Goal: Task Accomplishment & Management: Manage account settings

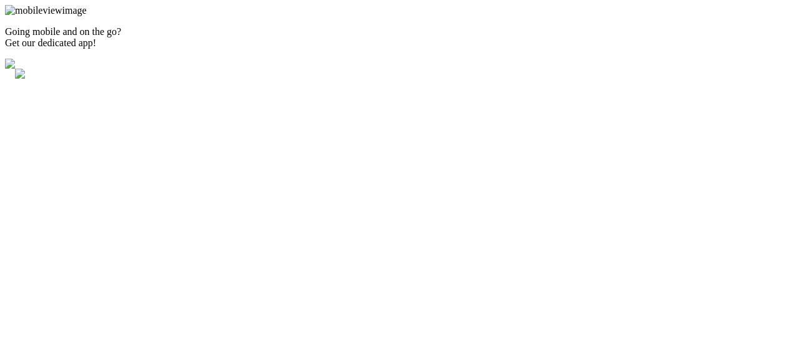
type input "[EMAIL_ADDRESS][DOMAIN_NAME]"
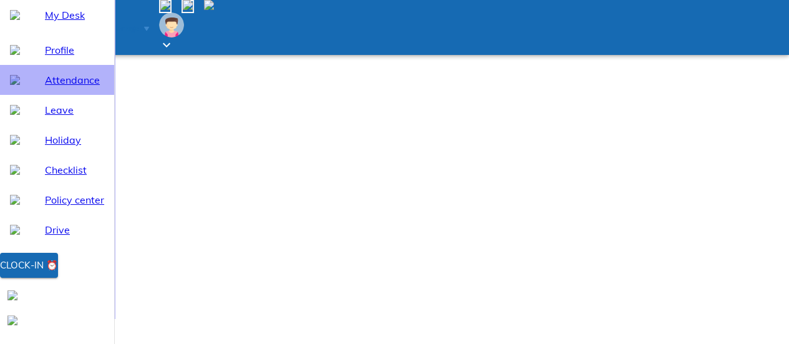
click at [59, 95] on div "Attendance" at bounding box center [57, 80] width 114 height 30
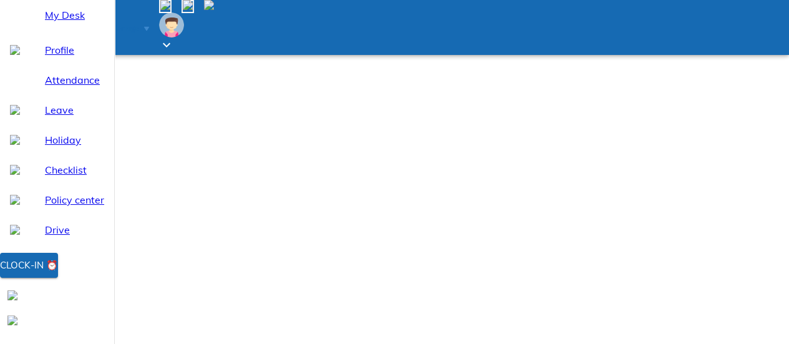
select select "8"
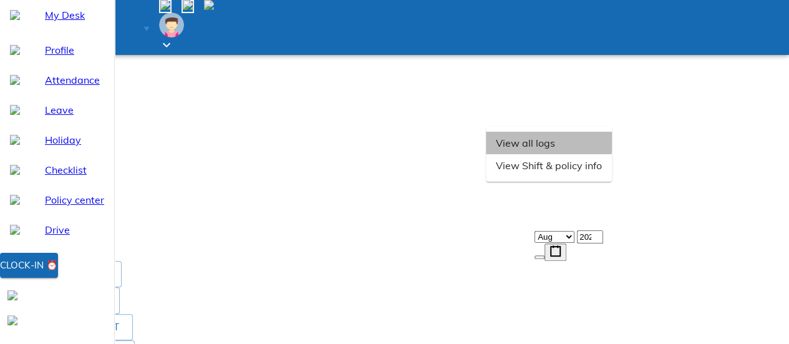
click at [612, 154] on li "View all logs" at bounding box center [549, 143] width 126 height 22
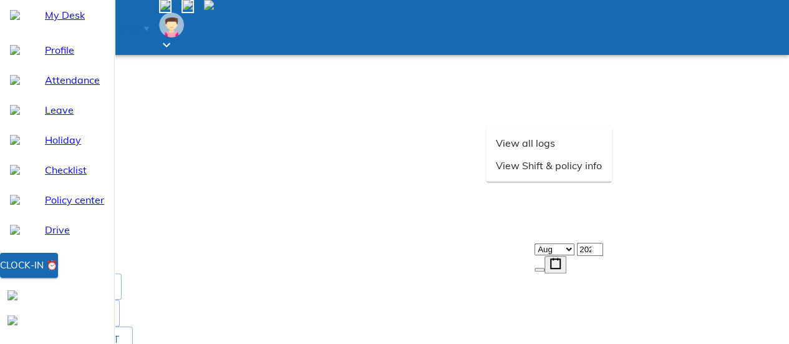
click at [15, 250] on img at bounding box center [10, 255] width 10 height 10
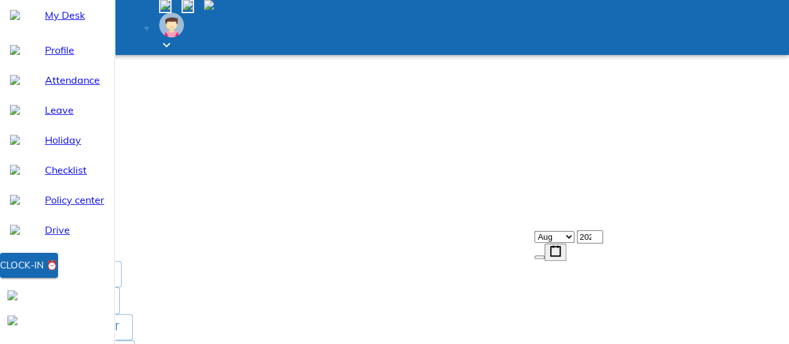
drag, startPoint x: 789, startPoint y: 126, endPoint x: 798, endPoint y: 46, distance: 81.0
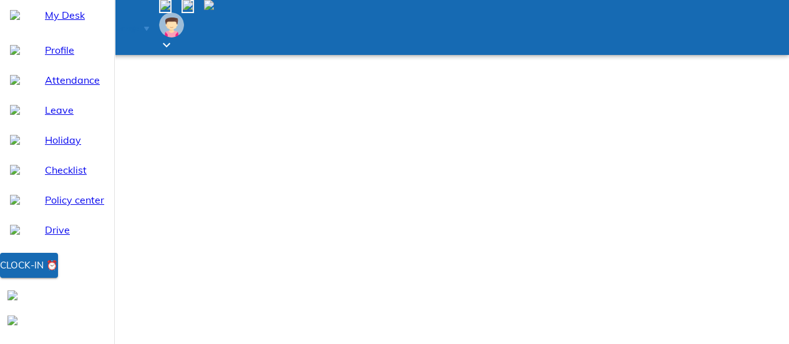
type input "2025-08-19"
type input "19"
type input "8"
type input "2025"
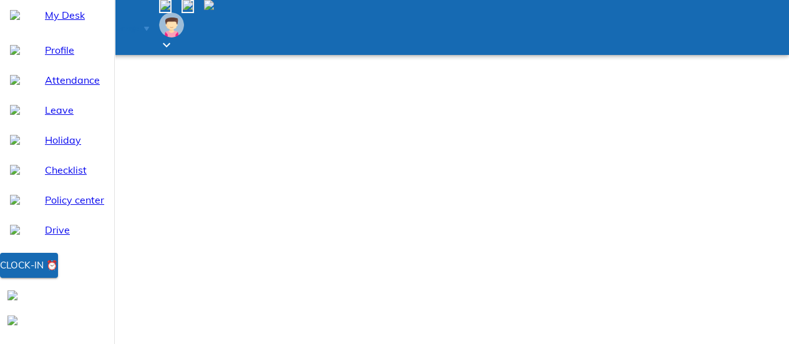
scroll to position [69, 0]
type input "2025-08-20"
type input "20"
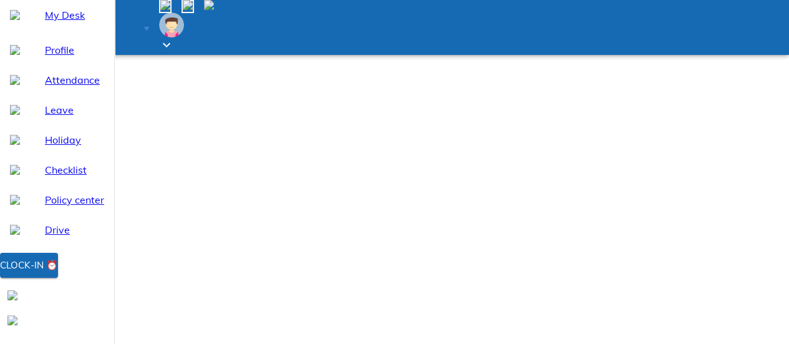
type textarea "x"
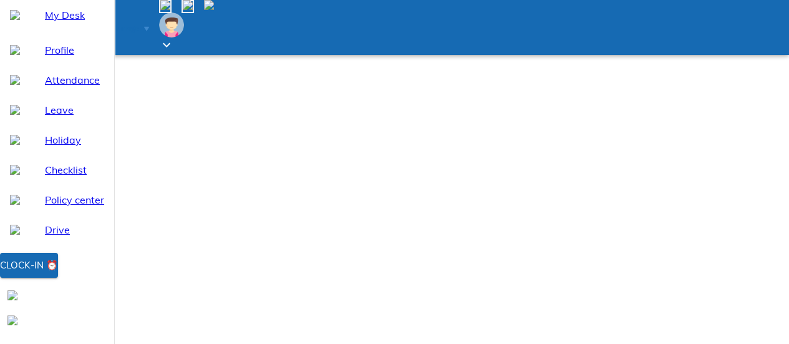
type input "2025-08-19"
type input "19"
type textarea "x"
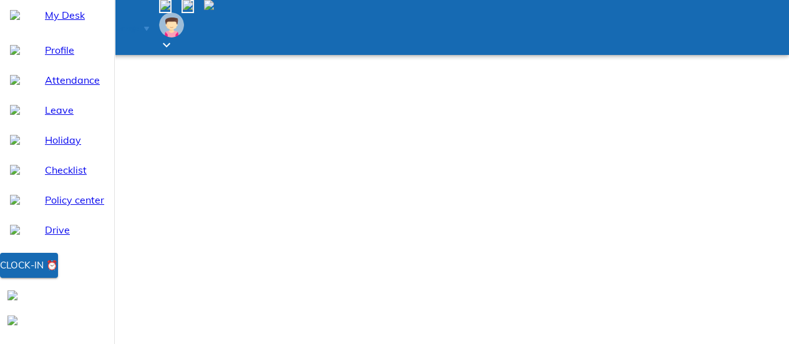
type input "2025-08-20"
type input "20"
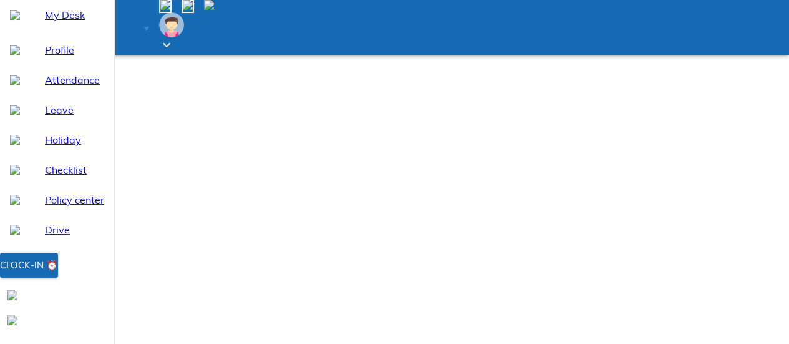
type textarea "x"
type textarea "w"
type textarea "x"
type textarea "wo"
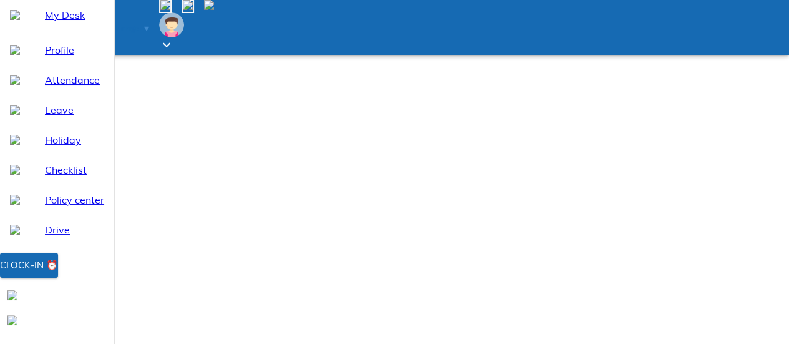
type textarea "x"
type textarea "wor"
type textarea "x"
type textarea "work"
type textarea "x"
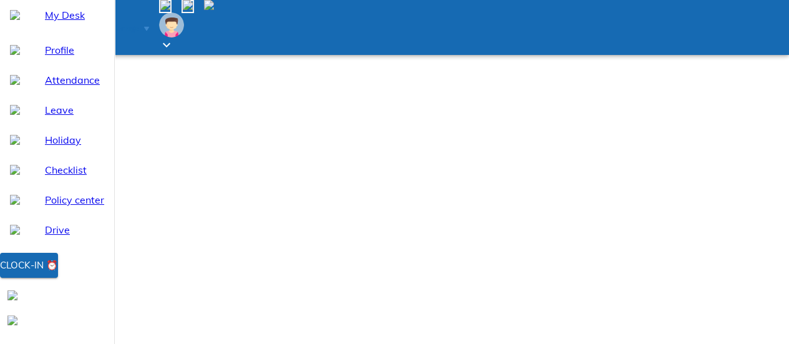
type textarea "workf"
type textarea "x"
type textarea "work"
type textarea "x"
type textarea "work"
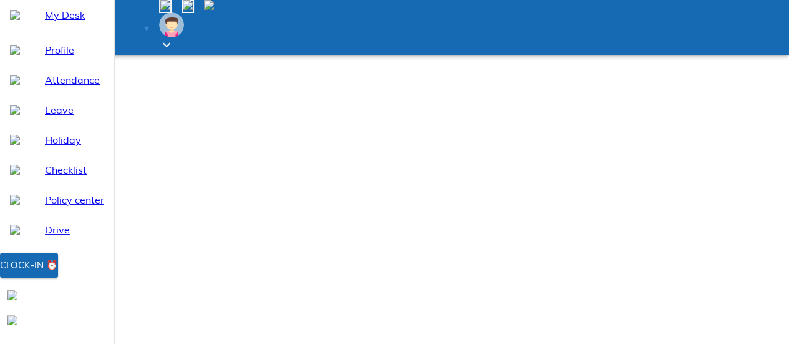
type textarea "x"
type textarea "work"
type textarea "x"
type textarea "work"
type textarea "x"
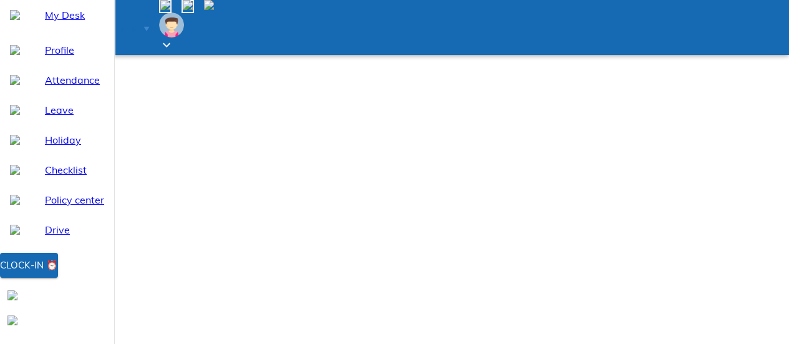
type textarea "work"
type textarea "x"
type textarea "work f"
type textarea "x"
type textarea "work fr"
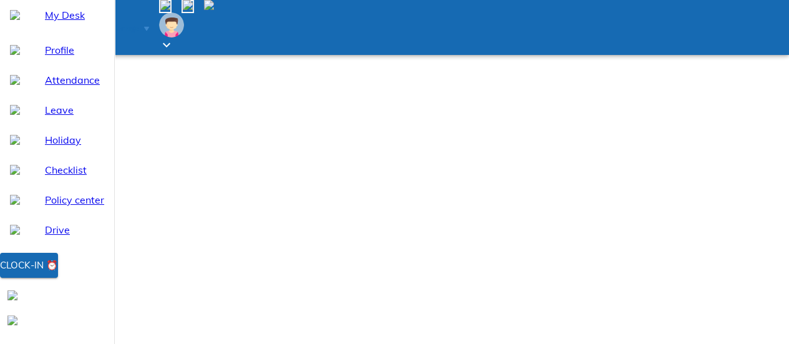
type textarea "x"
type textarea "work fro"
type textarea "x"
type textarea "work from"
type textarea "x"
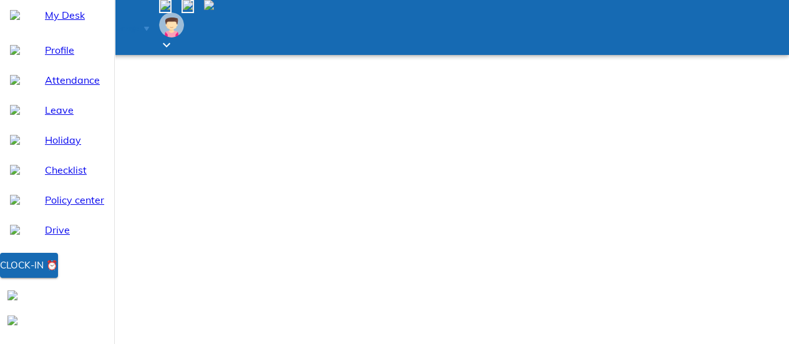
type textarea "work fromh"
type textarea "x"
type textarea "work fromho"
type textarea "x"
type textarea "work fromhom"
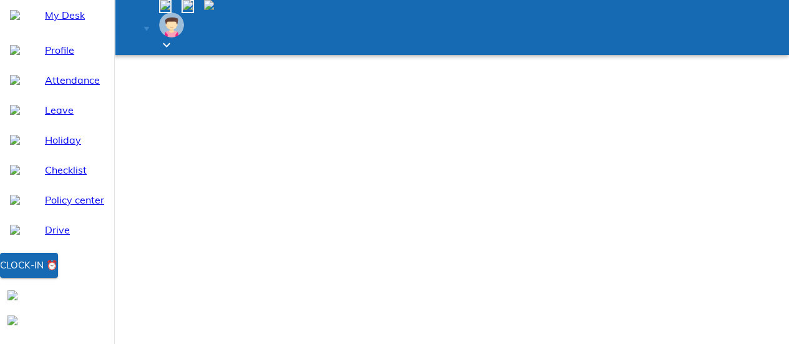
type textarea "x"
type textarea "work fromhomw"
type textarea "x"
type textarea "work fromhom"
type textarea "x"
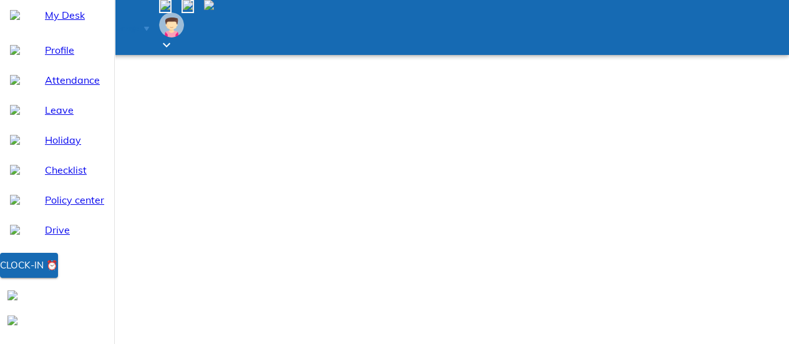
type textarea "work fromho"
type textarea "x"
type textarea "work fromh"
type textarea "x"
type textarea "work from"
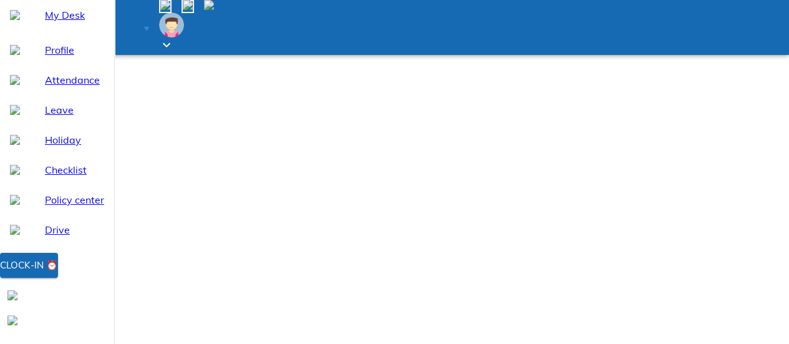
type textarea "x"
type textarea "work from"
type textarea "x"
type textarea "work from"
type textarea "x"
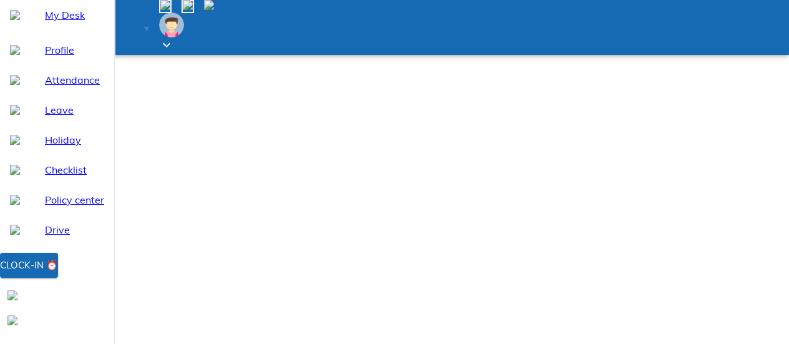
type textarea "work from"
type textarea "x"
type textarea "work from"
type textarea "x"
type textarea "work from"
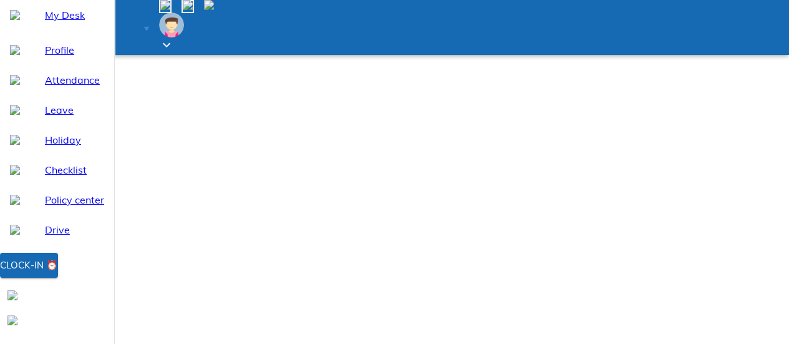
type textarea "x"
type textarea "work from h"
type textarea "x"
type textarea "work from ho"
type textarea "x"
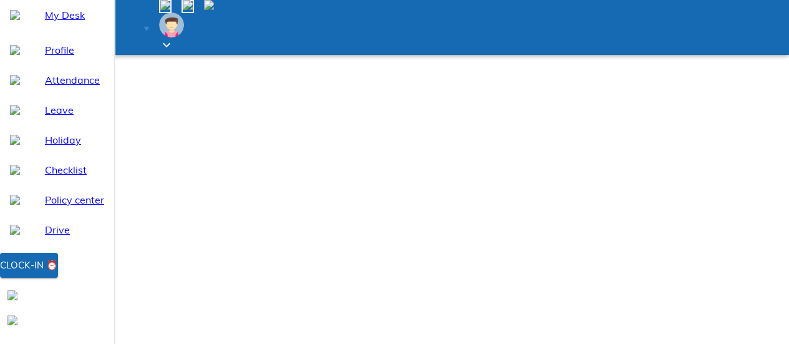
type textarea "work from h"
type textarea "x"
type textarea "work from ho"
type textarea "x"
type textarea "work from hom"
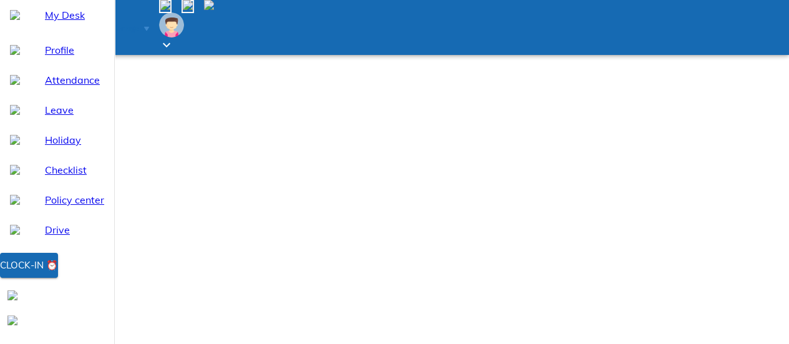
type textarea "x"
type textarea "work from home"
type textarea "x"
type textarea "work from home"
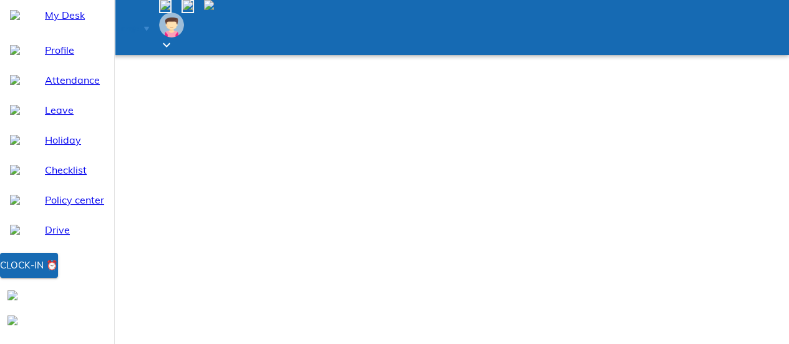
type textarea "x"
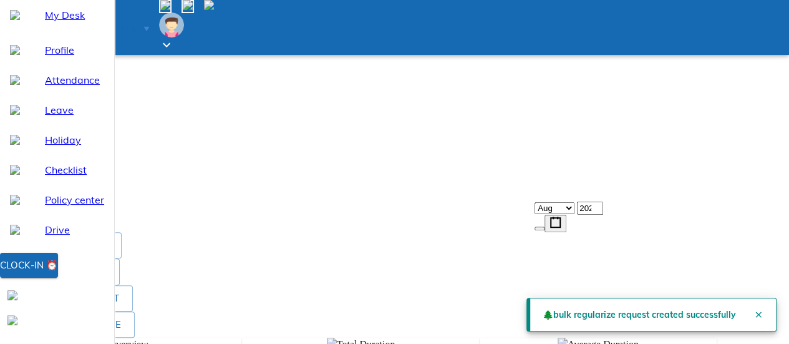
scroll to position [187, 0]
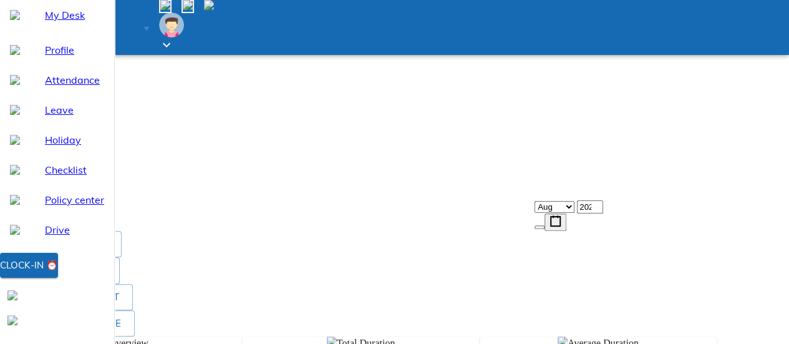
click at [612, 154] on li "View all logs" at bounding box center [549, 143] width 126 height 22
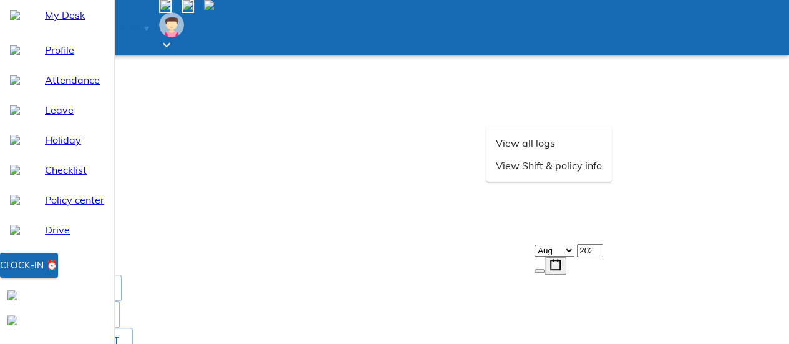
click at [15, 221] on span at bounding box center [10, 226] width 10 height 11
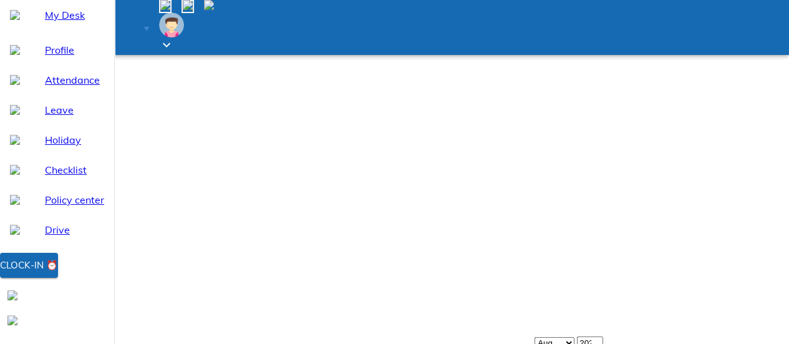
scroll to position [49, 0]
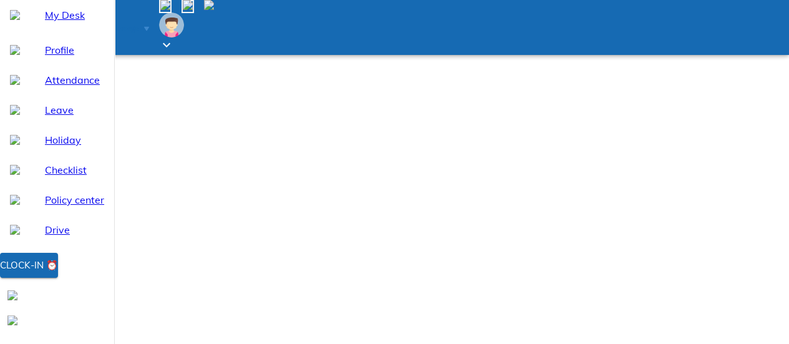
type input "2025-08-18"
type input "18"
type input "8"
type input "2025"
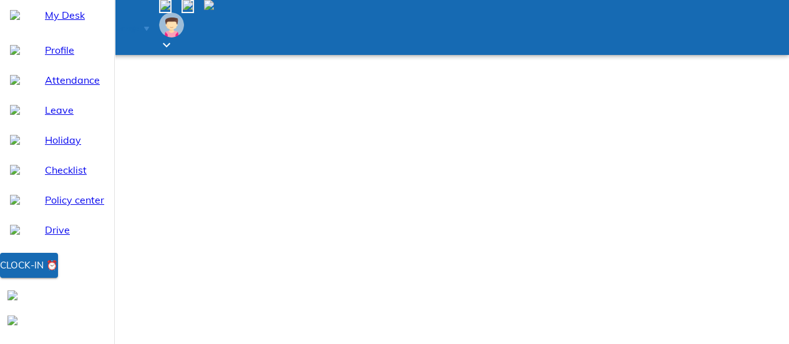
scroll to position [126, 0]
type input "2025-08-19"
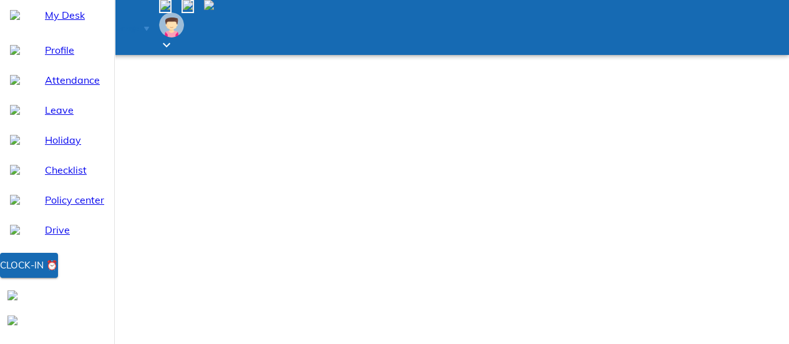
type input "19"
type textarea "x"
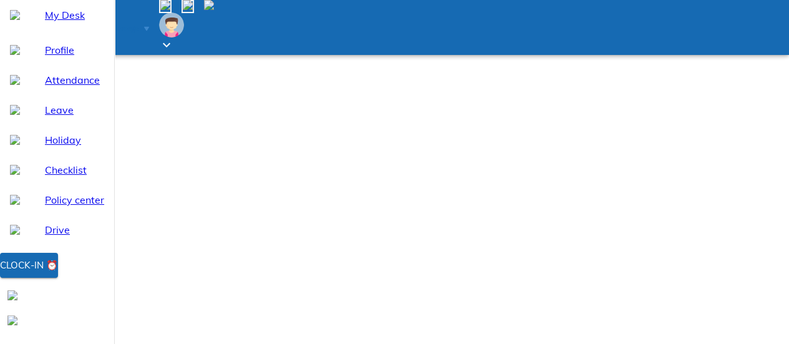
type textarea "w"
type textarea "x"
type textarea "wo"
type textarea "x"
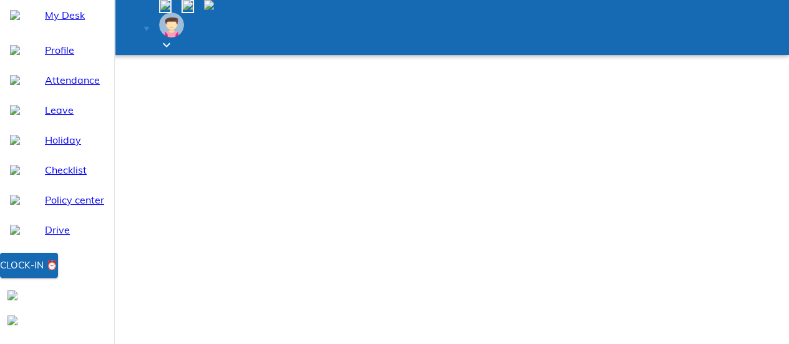
type textarea "wor"
type textarea "x"
type textarea "wo"
type textarea "x"
type textarea "wok"
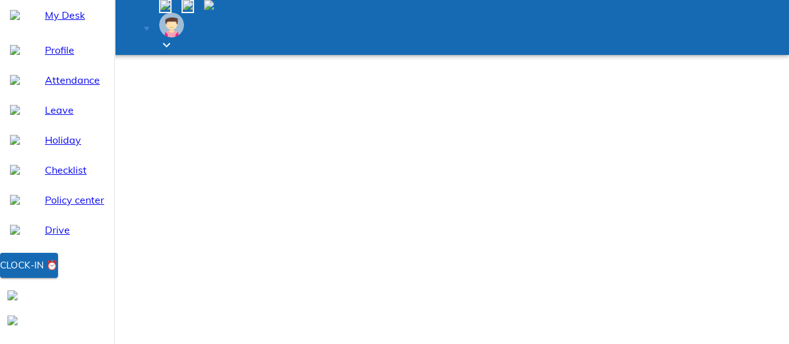
type textarea "x"
type textarea "wokk"
type textarea "x"
type textarea "wok"
type textarea "x"
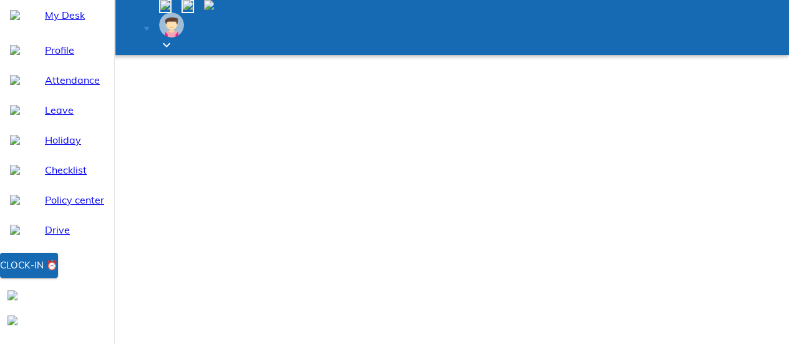
type textarea "wo"
type textarea "x"
type textarea "wor"
type textarea "x"
type textarea "work"
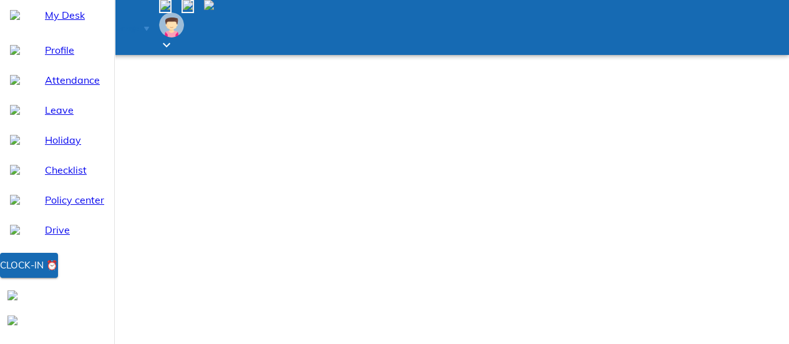
type textarea "x"
type textarea "workf"
type textarea "x"
type textarea "workfr"
type textarea "x"
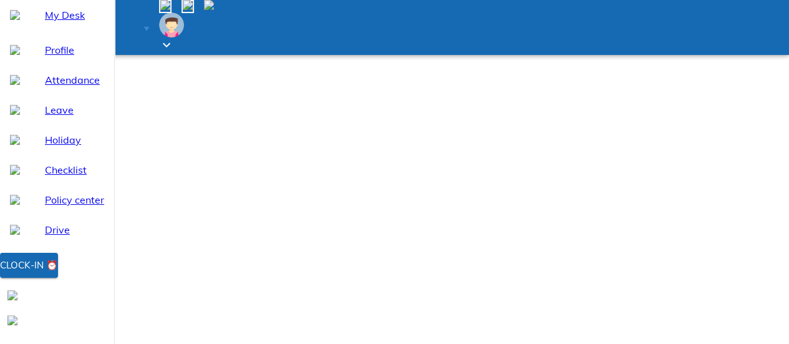
type textarea "workfro"
type textarea "x"
type textarea "workfrom"
type textarea "x"
type textarea "workfro"
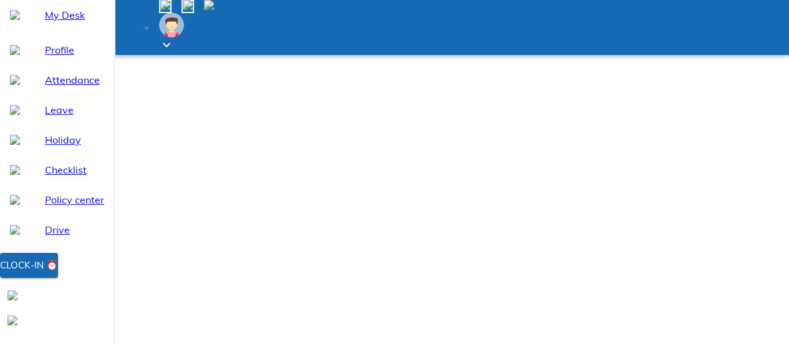
type textarea "x"
type textarea "workfr"
type textarea "x"
type textarea "workf"
type textarea "x"
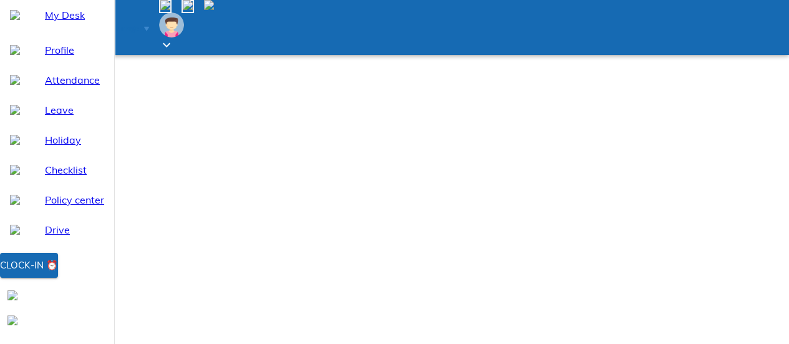
type textarea "work"
type textarea "x"
type textarea "workf"
type textarea "x"
type textarea "workf"
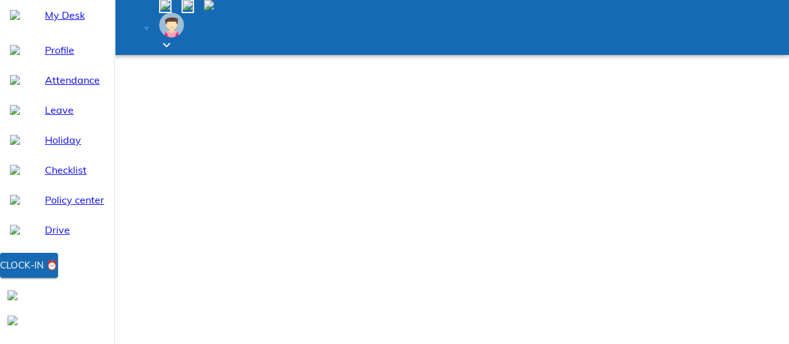
type textarea "x"
type textarea "workf"
type textarea "x"
type textarea "workf"
type textarea "x"
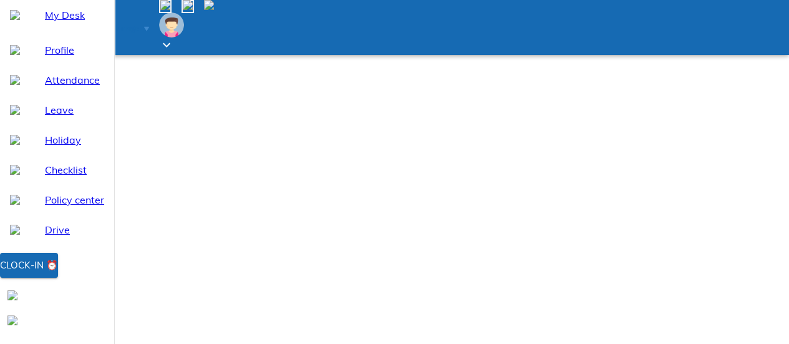
type textarea "workf"
type textarea "x"
type textarea "workf"
type textarea "x"
type textarea "workf"
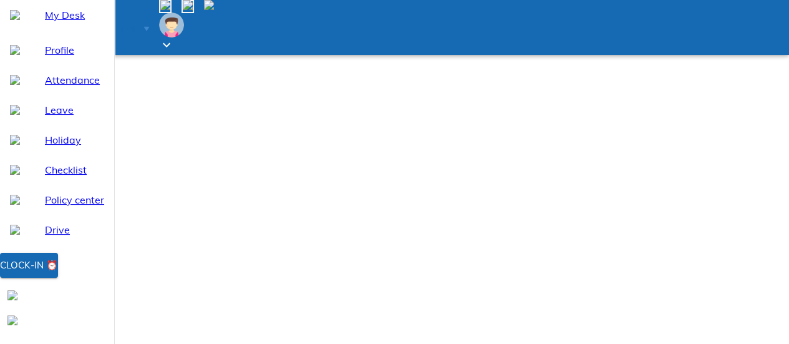
type textarea "x"
type textarea "workf"
type textarea "x"
type textarea "workf"
type textarea "x"
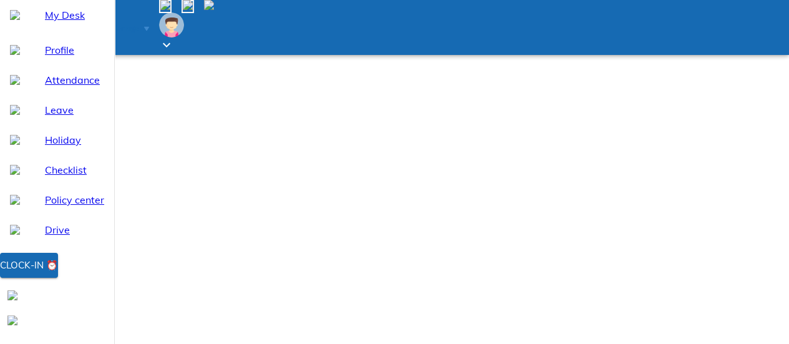
type textarea "workf"
type textarea "x"
type textarea "workf"
type textarea "x"
type textarea "workf"
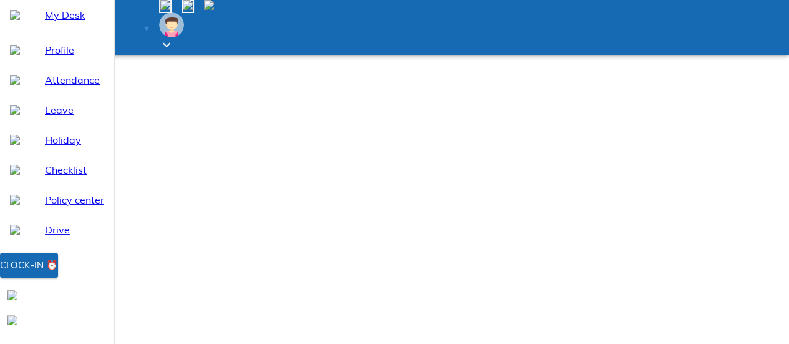
type textarea "x"
type textarea "workf"
type textarea "x"
type textarea "workf"
type textarea "x"
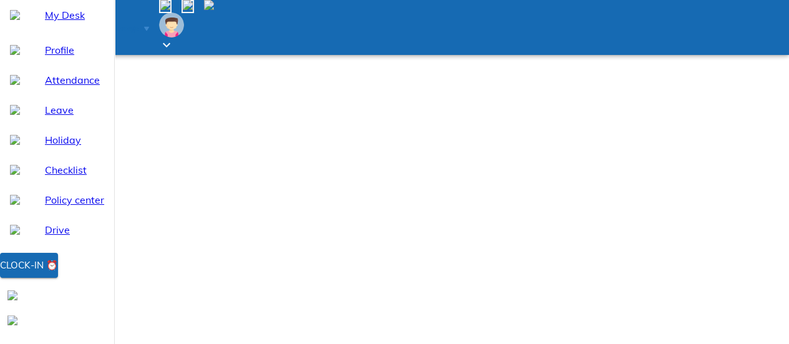
type textarea "workf"
type textarea "x"
type textarea "workf"
type textarea "x"
type textarea "workf"
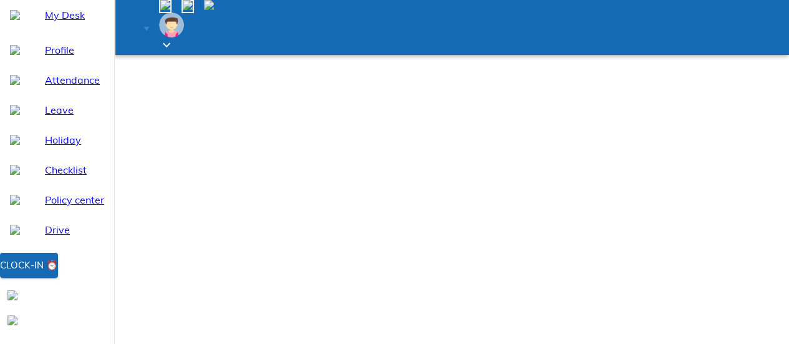
type textarea "x"
type textarea "workf"
type textarea "x"
type textarea "workf"
type textarea "x"
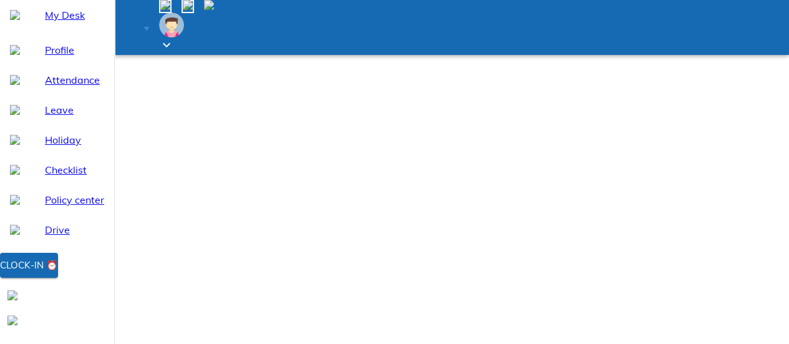
type textarea "work"
type textarea "x"
type textarea "wor"
type textarea "x"
type textarea "work"
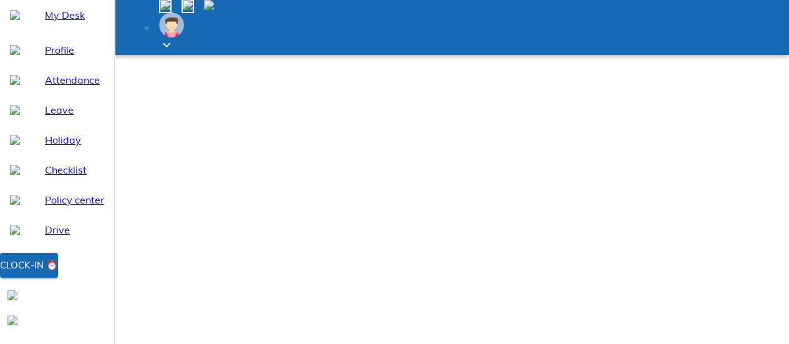
type textarea "x"
type textarea "workf"
type textarea "x"
type textarea "workfr"
type textarea "x"
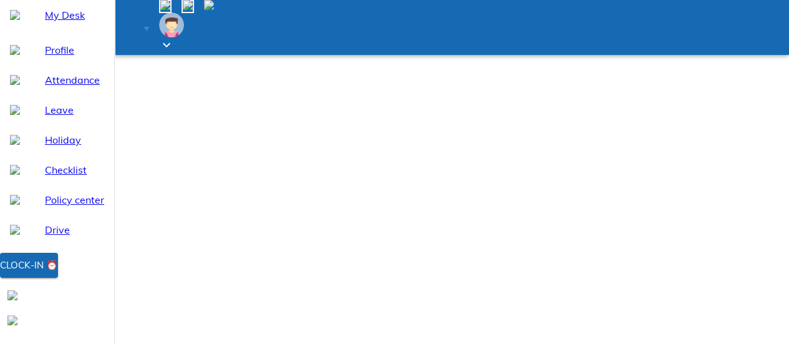
type textarea "workfro"
type textarea "x"
type textarea "workfr"
type textarea "x"
type textarea "workf"
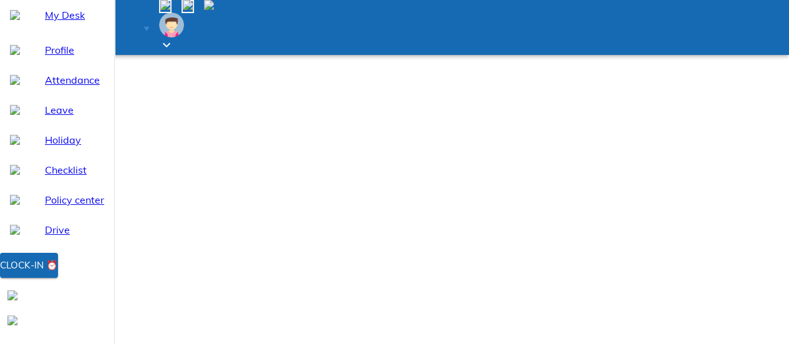
type textarea "x"
type textarea "work"
type textarea "x"
type textarea "workf"
type textarea "x"
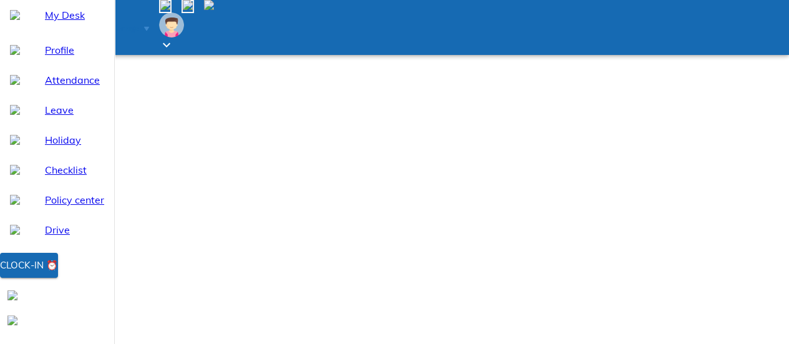
type textarea "work"
type textarea "x"
type textarea "work"
type textarea "x"
type textarea "work"
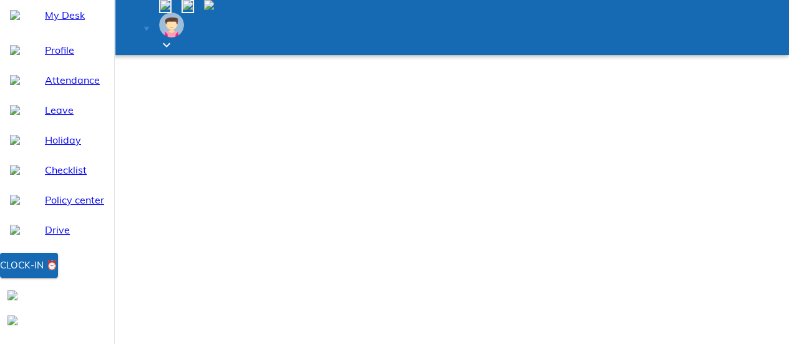
type textarea "x"
type textarea "work"
type textarea "x"
type textarea "work"
type textarea "x"
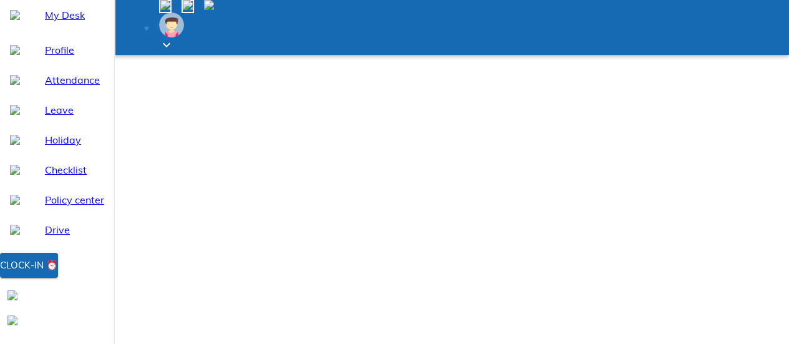
type textarea "work"
type textarea "x"
type textarea "work"
type textarea "x"
type textarea "work"
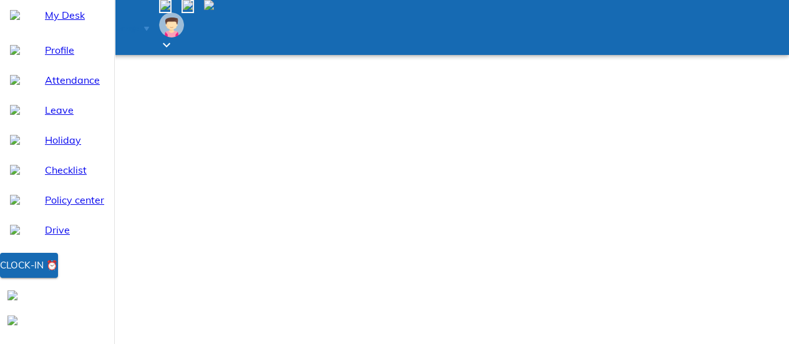
type textarea "x"
type textarea "work"
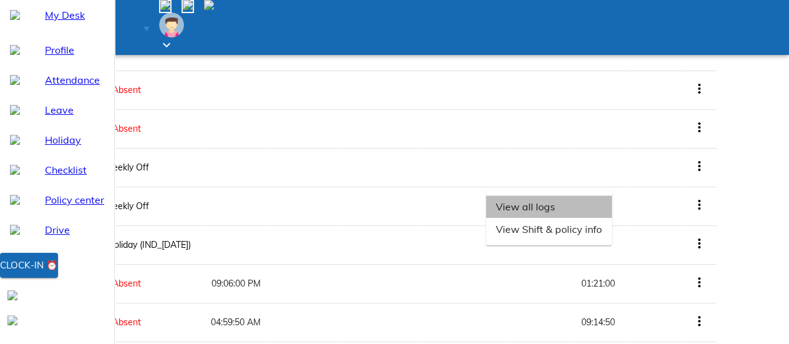
click at [612, 218] on li "View all logs" at bounding box center [549, 206] width 126 height 22
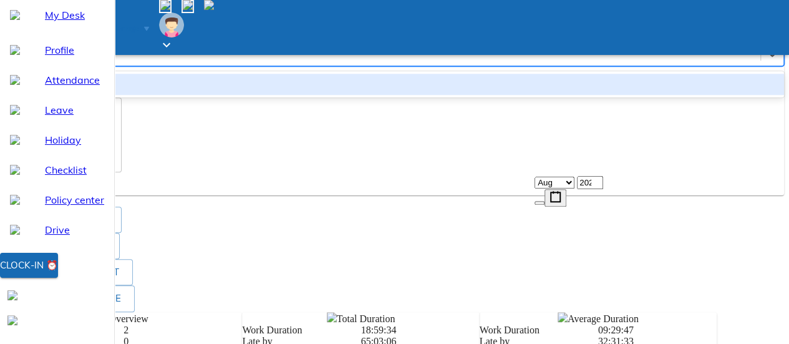
click at [628, 64] on div "Enter" at bounding box center [383, 54] width 755 height 19
click at [634, 95] on div "Work From Office" at bounding box center [394, 84] width 779 height 21
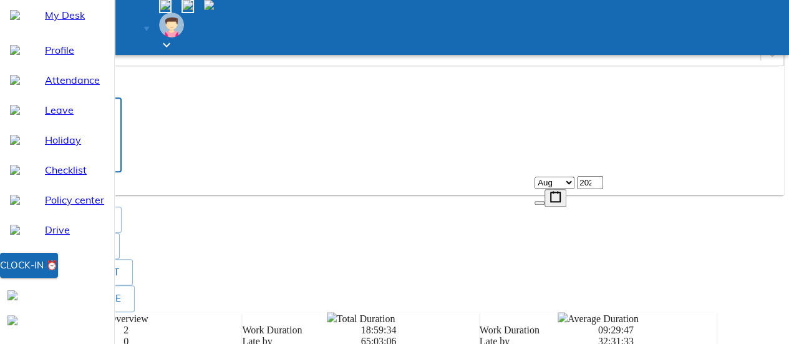
click at [115, 166] on textarea at bounding box center [63, 135] width 104 height 62
click at [35, 192] on span "Add" at bounding box center [25, 184] width 20 height 16
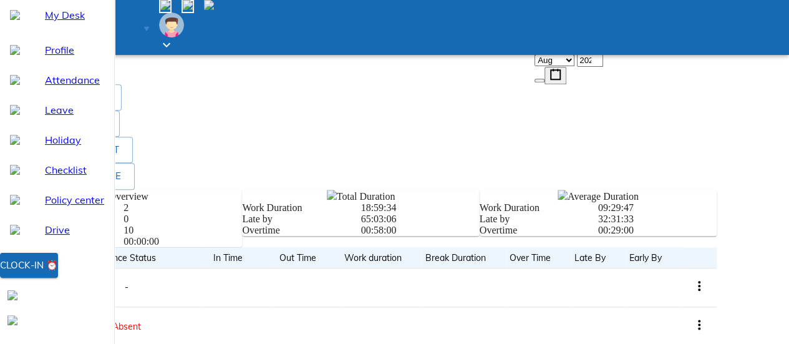
scroll to position [0, 0]
click at [115, 44] on textarea at bounding box center [63, 12] width 104 height 62
drag, startPoint x: 607, startPoint y: 325, endPoint x: 604, endPoint y: 316, distance: 9.1
click at [90, 73] on button "Send request" at bounding box center [47, 61] width 85 height 23
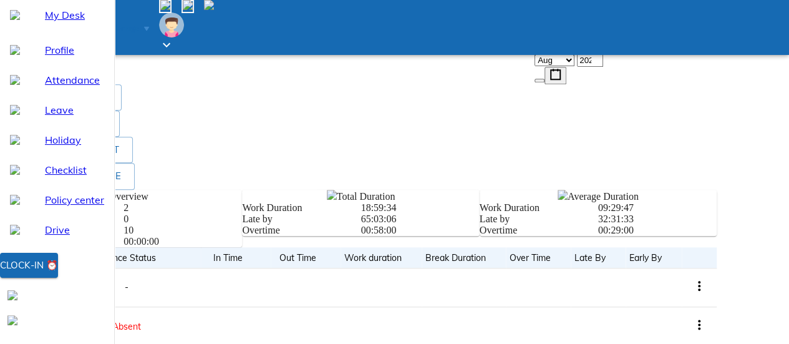
click at [80, 69] on span "Send request" at bounding box center [48, 62] width 66 height 16
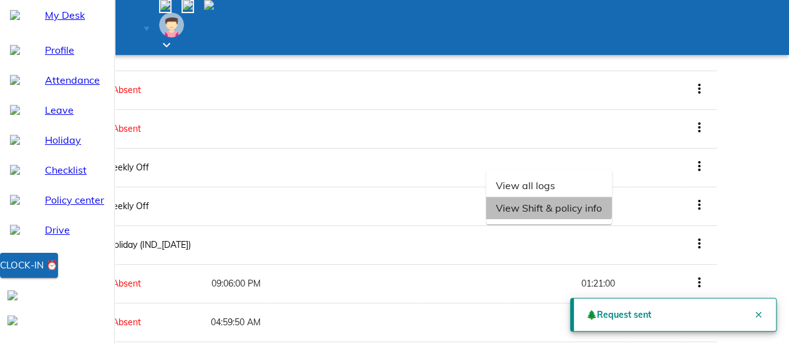
click at [612, 219] on li "View Shift & policy info" at bounding box center [549, 208] width 126 height 22
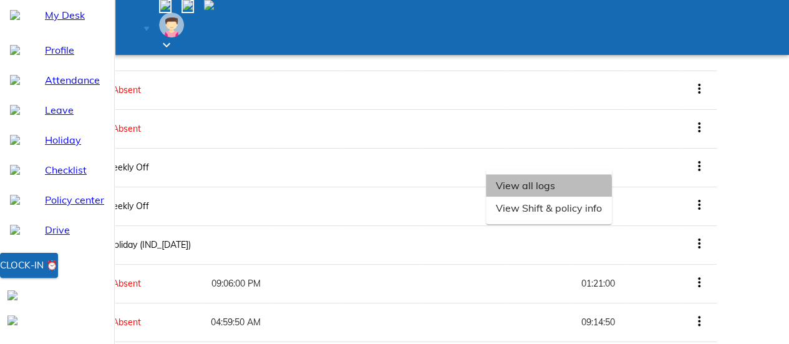
click at [612, 197] on li "View all logs" at bounding box center [549, 185] width 126 height 22
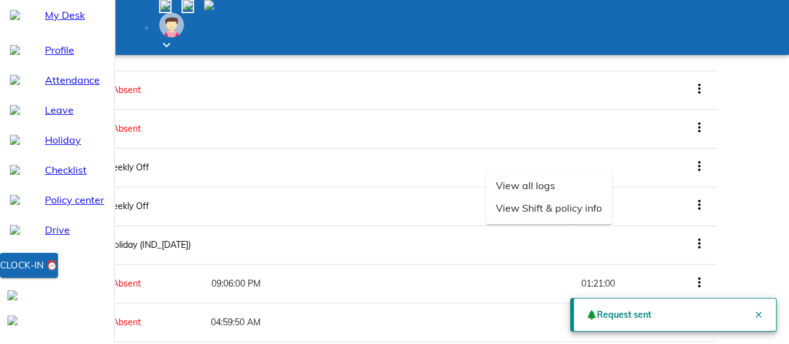
click at [612, 197] on li "View all logs" at bounding box center [549, 185] width 126 height 22
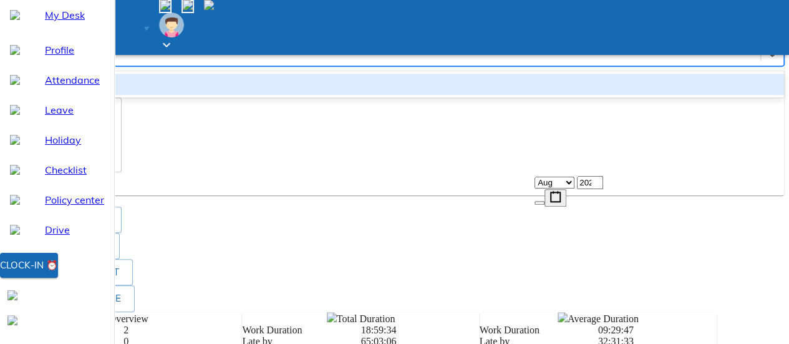
click at [626, 64] on div "Enter" at bounding box center [383, 54] width 755 height 19
click at [603, 95] on div "Work From Office" at bounding box center [394, 84] width 779 height 21
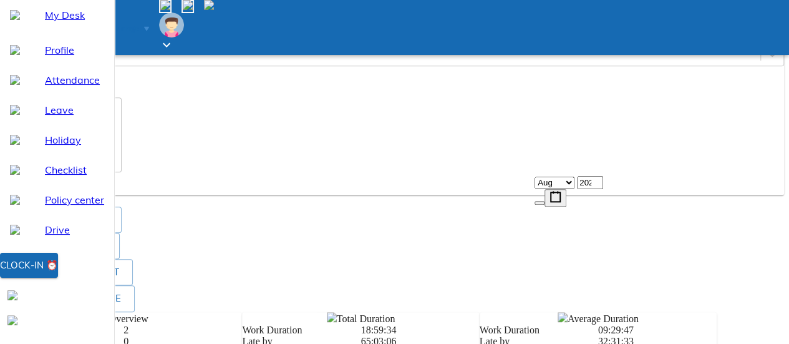
click at [122, 172] on div "x ​" at bounding box center [63, 134] width 117 height 75
click at [115, 166] on textarea "work from hme" at bounding box center [63, 135] width 104 height 62
click at [45, 195] on button "Add" at bounding box center [25, 183] width 40 height 23
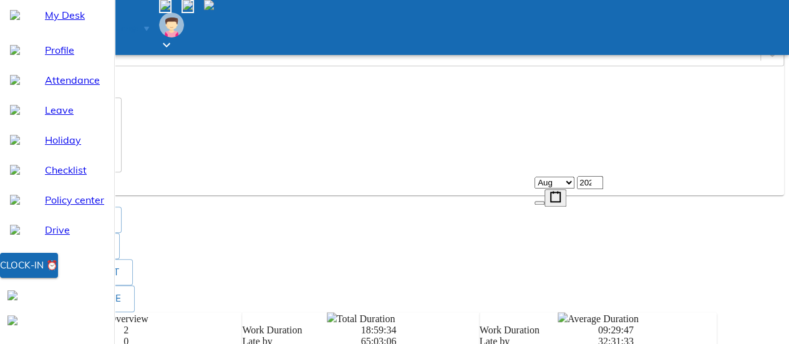
scroll to position [0, 0]
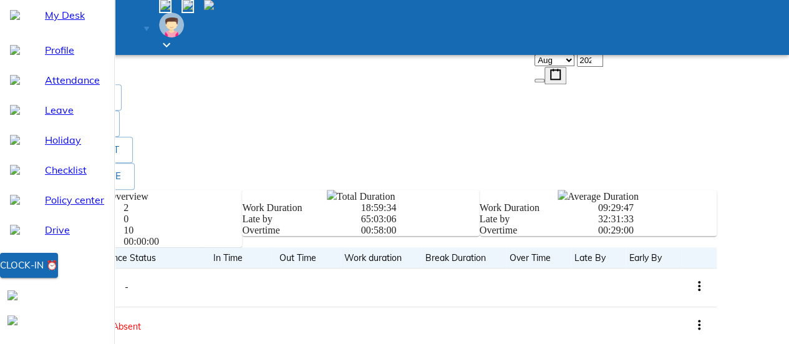
click at [115, 44] on textarea at bounding box center [63, 12] width 104 height 62
click at [115, 44] on textarea "work from hme" at bounding box center [63, 12] width 104 height 62
click at [80, 69] on span "Send request" at bounding box center [48, 62] width 66 height 16
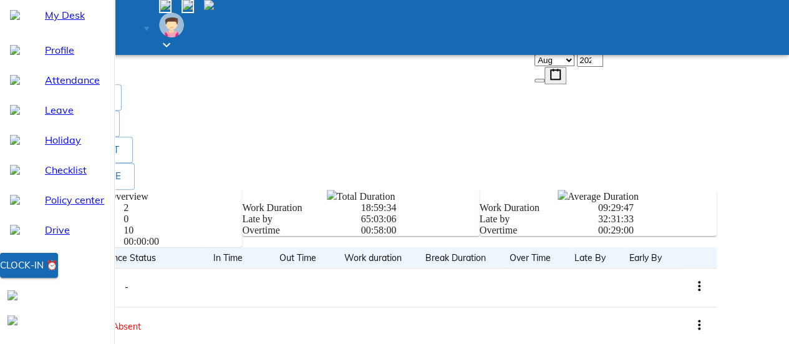
click at [80, 69] on span "Send request" at bounding box center [48, 62] width 66 height 16
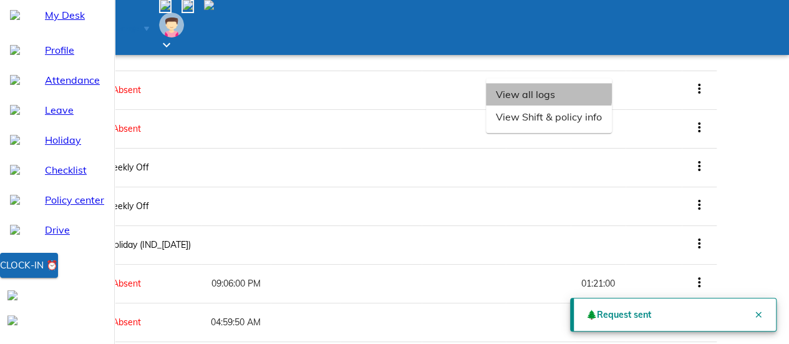
click at [612, 105] on li "View all logs" at bounding box center [549, 94] width 126 height 22
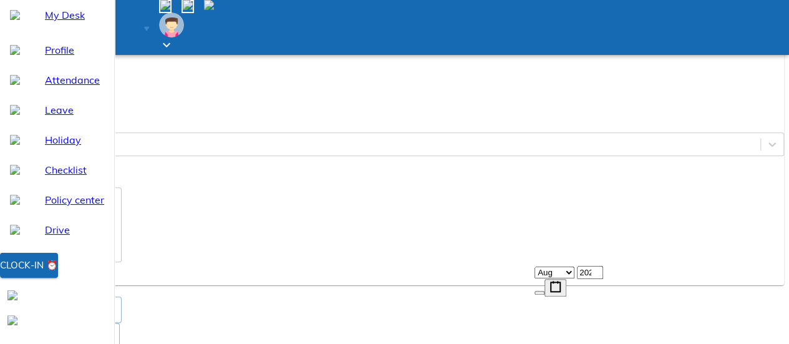
click at [397, 4] on abbr "7" at bounding box center [394, -1] width 4 height 9
click at [85, 101] on input "00:00:00" at bounding box center [45, 89] width 80 height 24
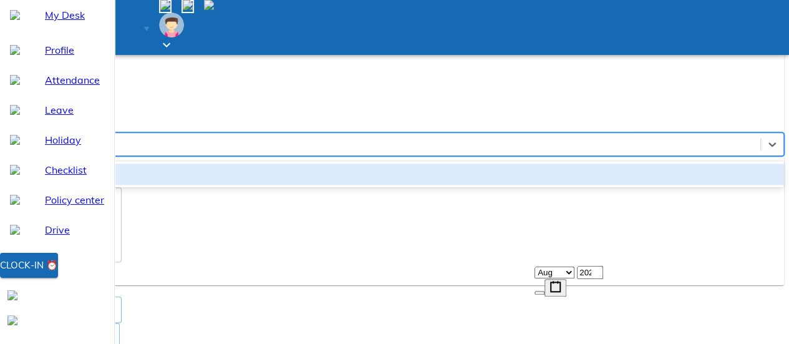
click at [34, 150] on div "Enter" at bounding box center [23, 144] width 22 height 11
click at [626, 185] on div "Work From Office" at bounding box center [394, 173] width 779 height 21
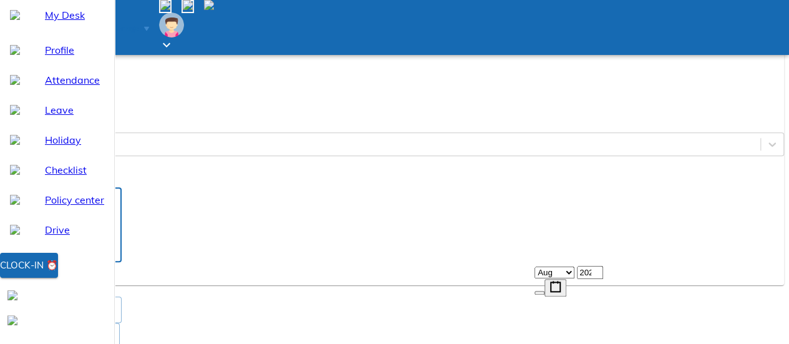
click at [115, 250] on textarea at bounding box center [63, 224] width 104 height 62
click at [45, 285] on button "Add" at bounding box center [25, 273] width 40 height 23
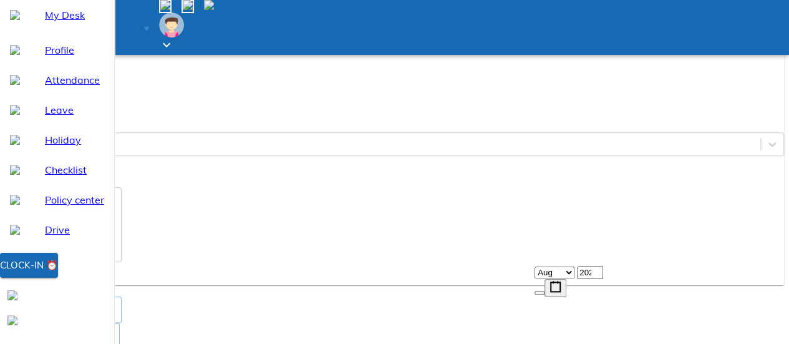
click at [661, 23] on div "You can punch logs within this time range 07-08 06:00 PM to 08-08 08:00 AM Date…" at bounding box center [394, 78] width 779 height 414
click at [85, 93] on input "07:03" at bounding box center [45, 89] width 80 height 24
click at [35, 281] on span "Add" at bounding box center [25, 274] width 20 height 16
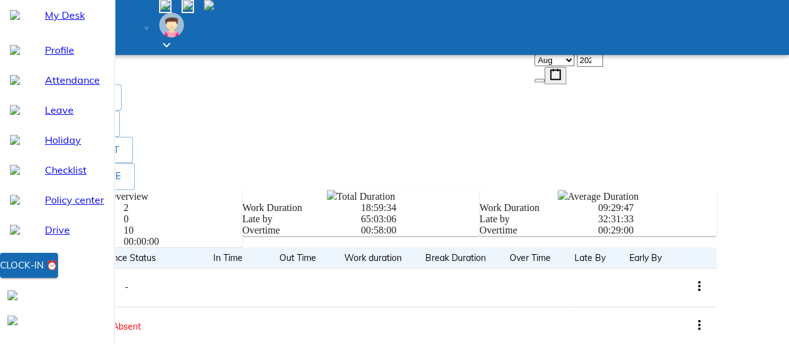
click at [115, 44] on textarea at bounding box center [63, 12] width 104 height 62
click at [80, 69] on span "Send request" at bounding box center [48, 62] width 66 height 16
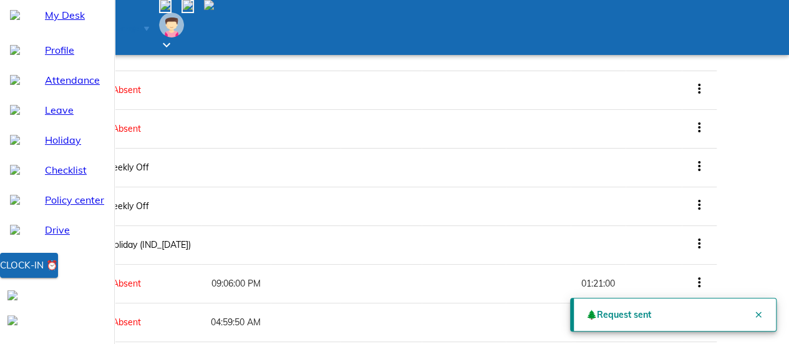
scroll to position [0, 0]
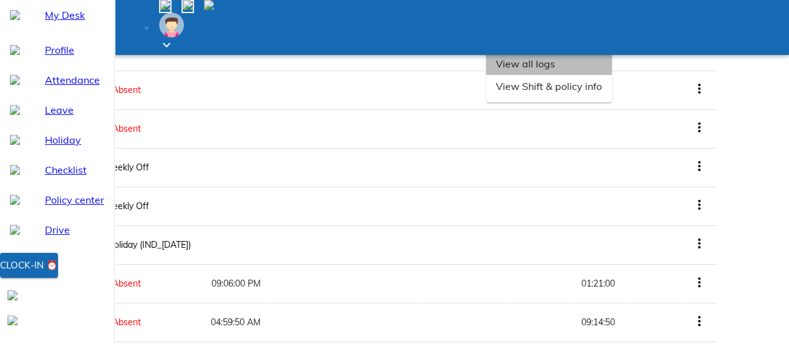
click at [612, 75] on li "View all logs" at bounding box center [549, 63] width 126 height 22
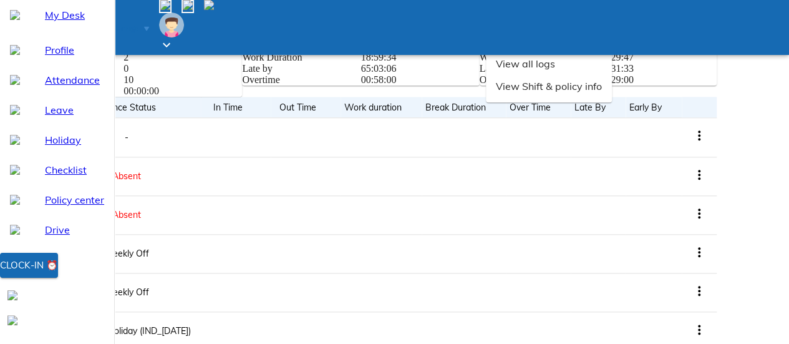
drag, startPoint x: 658, startPoint y: 127, endPoint x: 659, endPoint y: 137, distance: 10.1
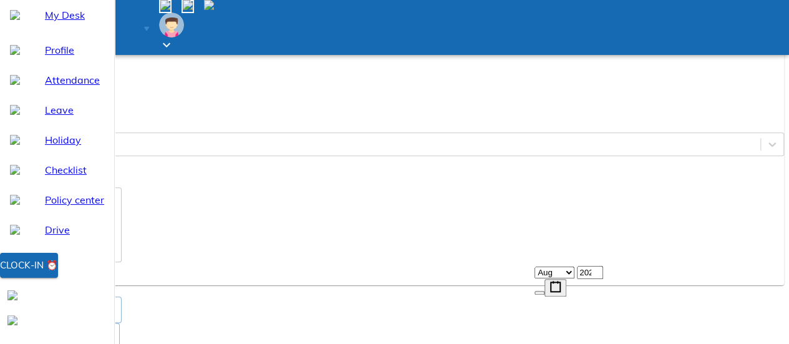
click at [562, 6] on button "8" at bounding box center [506, -1] width 111 height 13
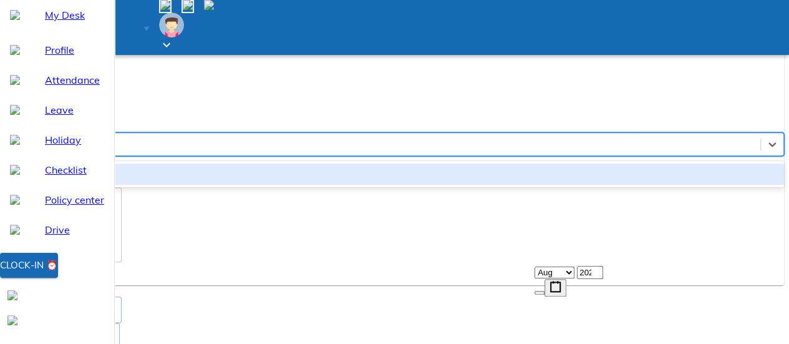
click at [628, 153] on div "Enter" at bounding box center [383, 144] width 755 height 19
click at [631, 185] on div "Work From Office" at bounding box center [394, 173] width 779 height 21
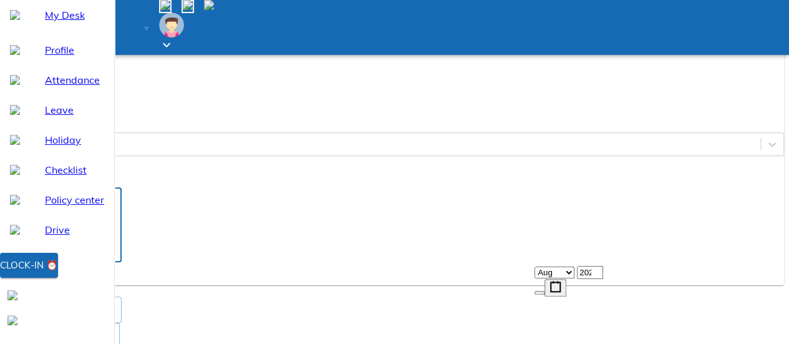
click at [115, 244] on textarea at bounding box center [63, 224] width 104 height 62
click at [35, 281] on span "Add" at bounding box center [25, 274] width 20 height 16
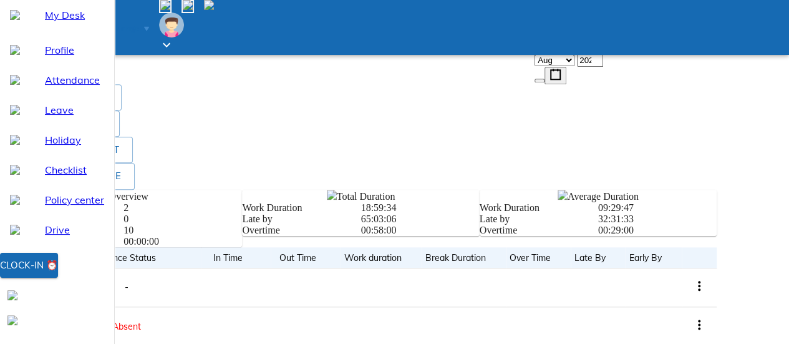
scroll to position [0, 0]
click at [115, 44] on textarea at bounding box center [63, 12] width 104 height 62
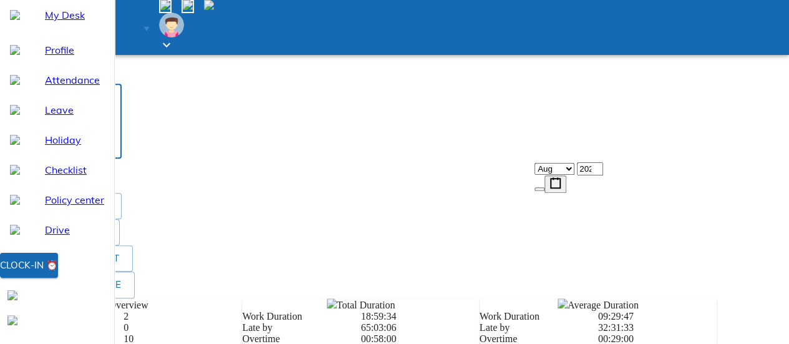
scroll to position [38, 0]
click at [80, 178] on span "Send request" at bounding box center [48, 170] width 66 height 16
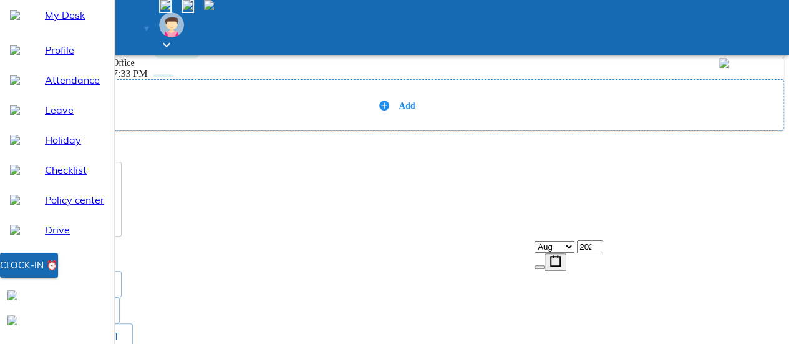
scroll to position [0, 0]
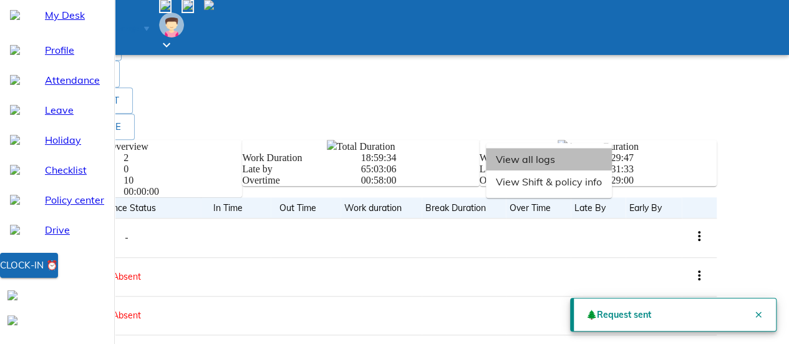
click at [612, 170] on li "View all logs" at bounding box center [549, 159] width 126 height 22
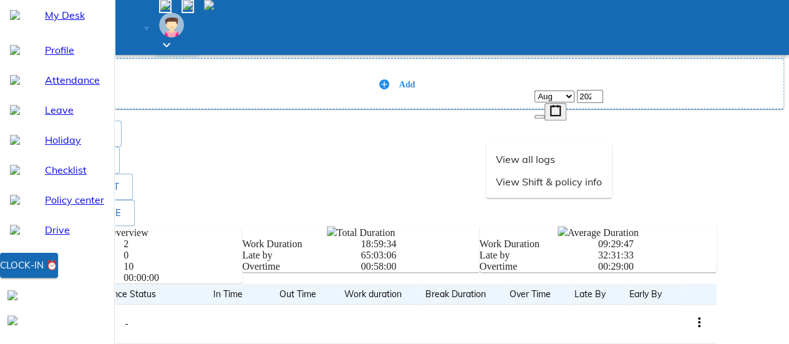
click at [649, 109] on div "Add" at bounding box center [394, 83] width 779 height 51
click at [665, 109] on div "Add" at bounding box center [394, 83] width 779 height 51
click at [389, 89] on icon at bounding box center [384, 84] width 10 height 10
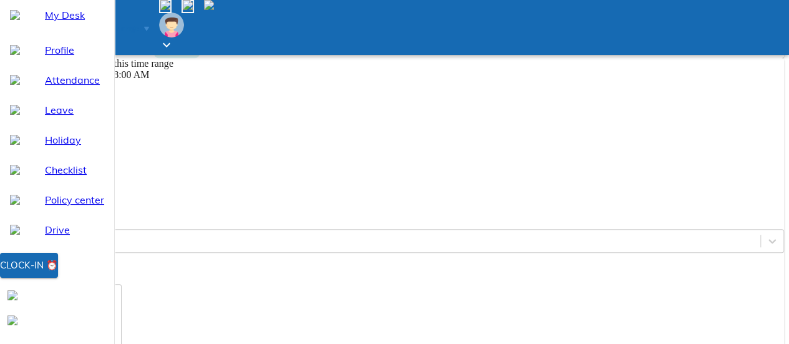
click at [600, 125] on div "2025-08-11 11 / 0 8 / 2025" at bounding box center [394, 118] width 779 height 13
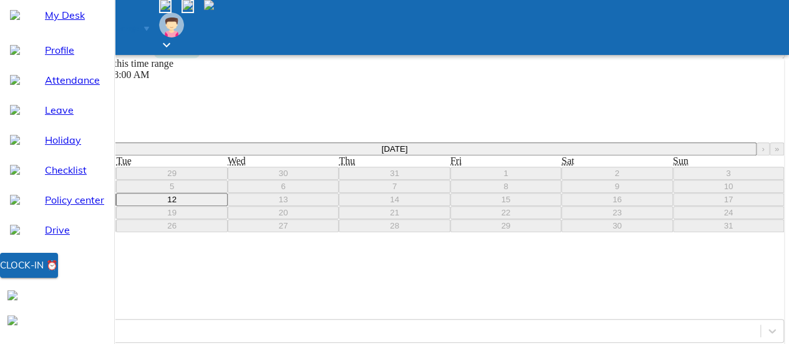
click at [646, 160] on div "You can punch logs within this time range 11-08 06:00 PM to 12-08 08:00 AM Date…" at bounding box center [394, 265] width 779 height 414
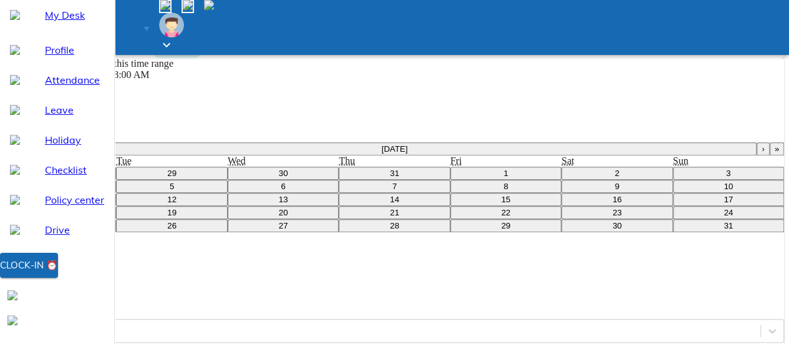
click at [85, 263] on input "00:00:00" at bounding box center [45, 275] width 80 height 24
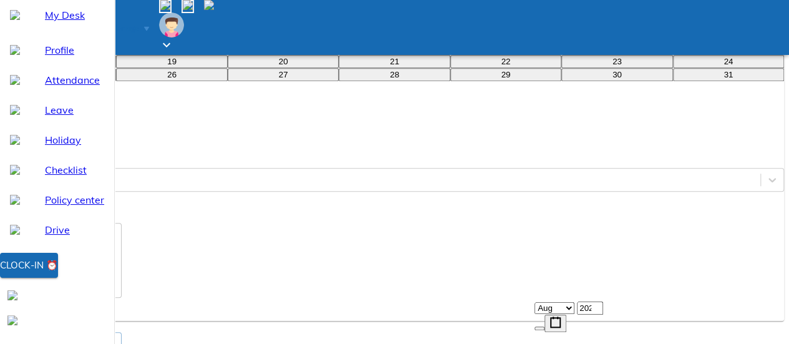
scroll to position [537, 0]
click at [85, 135] on input "07:00" at bounding box center [45, 122] width 80 height 24
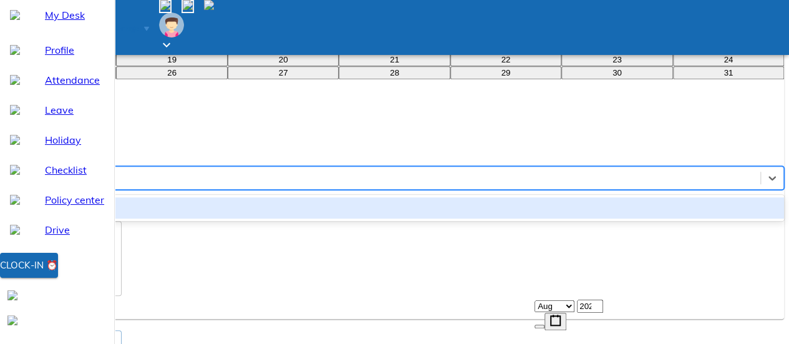
click at [629, 168] on div "Enter" at bounding box center [383, 177] width 755 height 19
click at [625, 197] on div "Work From Office" at bounding box center [394, 207] width 779 height 21
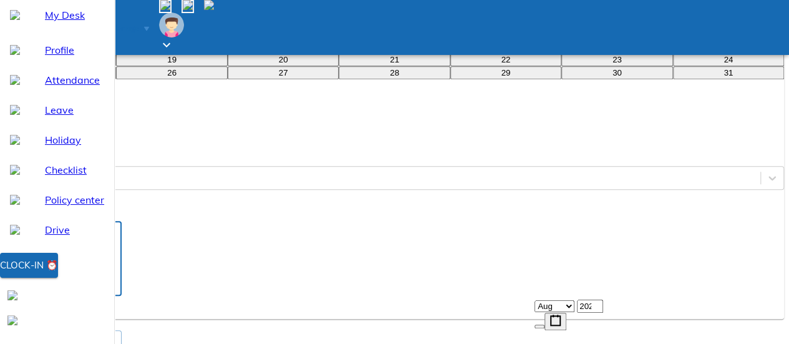
click at [115, 227] on textarea at bounding box center [63, 258] width 104 height 62
click at [45, 296] on button "Add" at bounding box center [25, 307] width 40 height 23
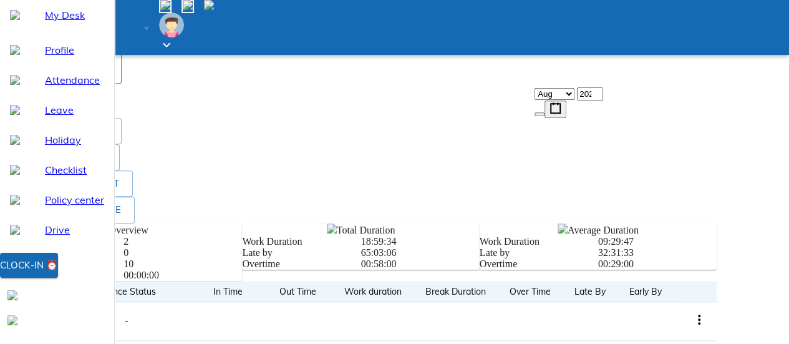
scroll to position [37, 0]
click at [122, 84] on div "x ​" at bounding box center [63, 46] width 117 height 75
click at [80, 103] on span "Send request" at bounding box center [48, 95] width 66 height 16
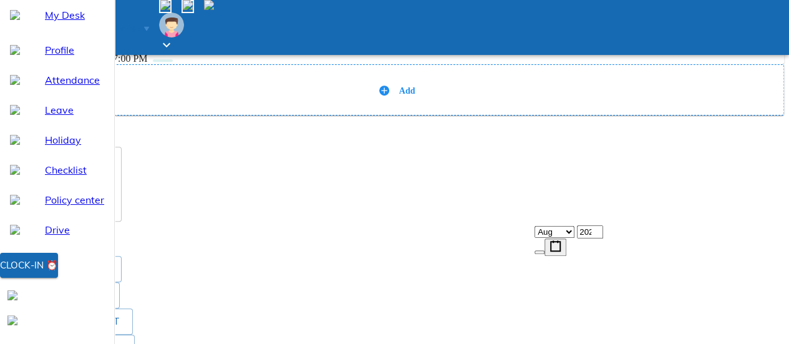
scroll to position [395, 0]
click at [80, 245] on span "Send request" at bounding box center [48, 237] width 66 height 16
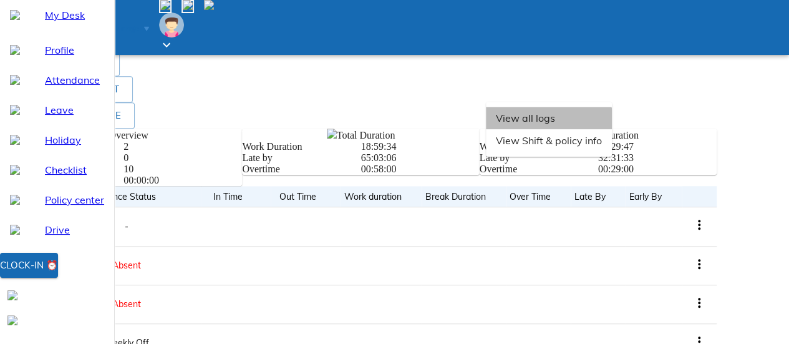
click at [612, 129] on li "View all logs" at bounding box center [549, 118] width 126 height 22
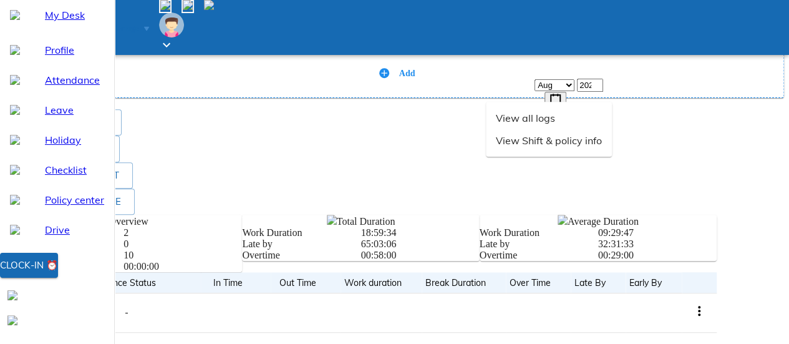
click at [387, 76] on icon at bounding box center [384, 73] width 6 height 6
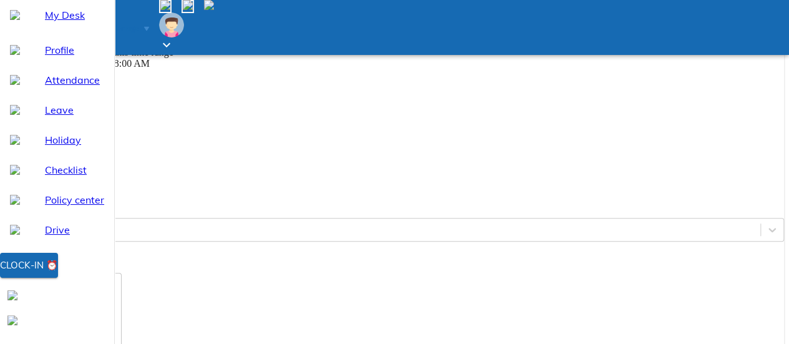
click at [600, 114] on div "2025-08-12 12 / 0 8 / 2025" at bounding box center [394, 106] width 779 height 13
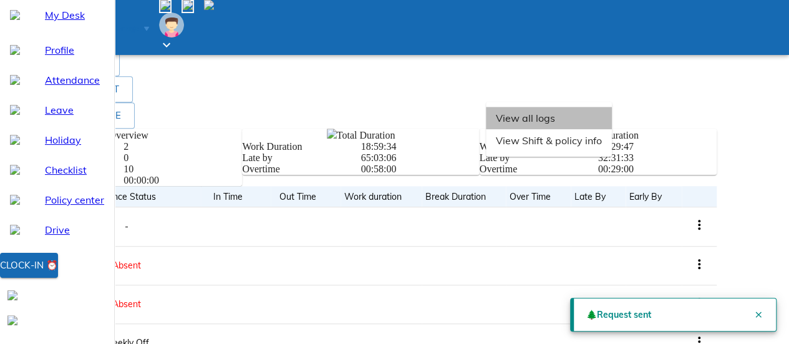
click at [612, 129] on li "View all logs" at bounding box center [549, 118] width 126 height 22
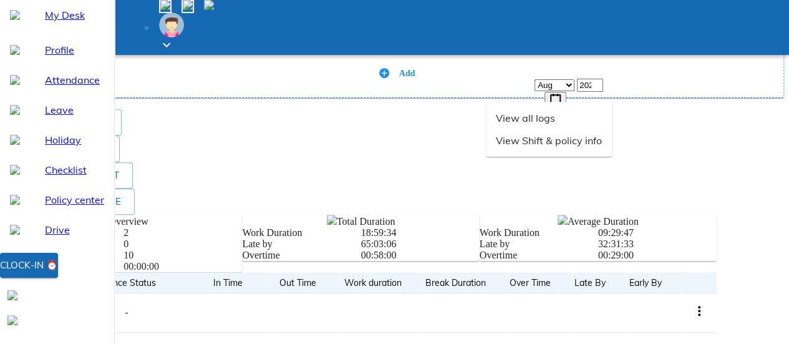
click at [416, 78] on span "Add" at bounding box center [407, 73] width 16 height 9
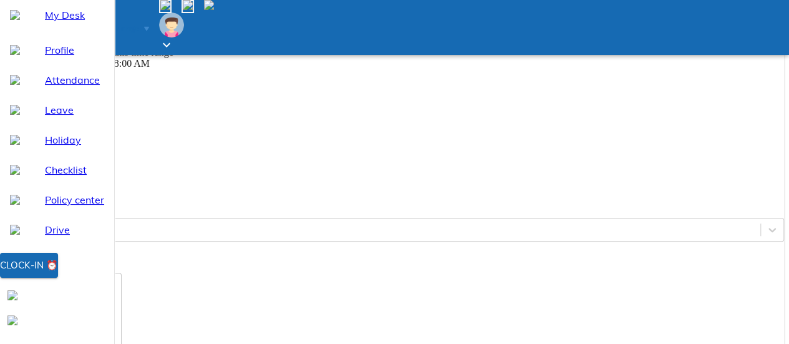
click at [85, 187] on input "00:00:00" at bounding box center [45, 174] width 80 height 24
click at [34, 235] on div "Enter" at bounding box center [23, 229] width 22 height 11
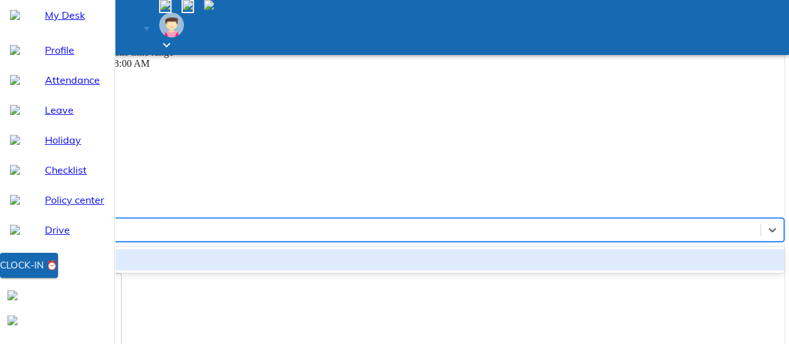
click at [623, 270] on div "Work From Office" at bounding box center [394, 259] width 779 height 21
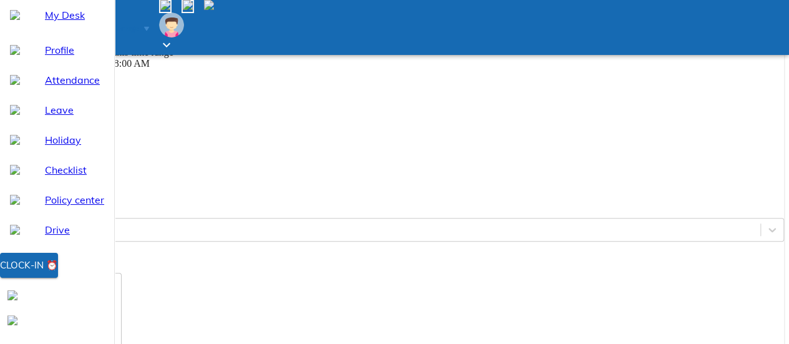
click at [122, 315] on div "x ​" at bounding box center [63, 310] width 117 height 75
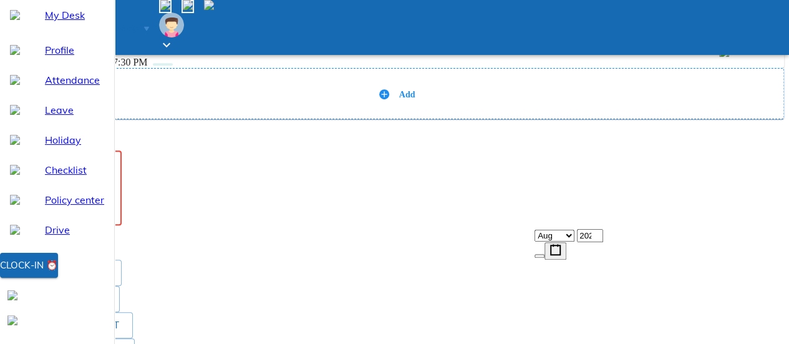
click at [115, 219] on textarea at bounding box center [63, 188] width 104 height 62
click at [80, 245] on span "Send request" at bounding box center [48, 237] width 66 height 16
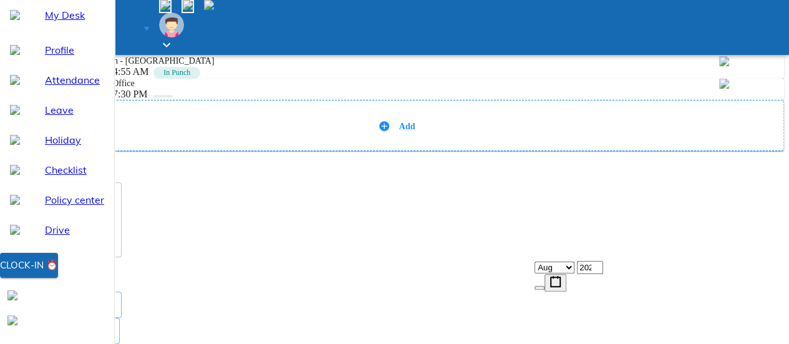
scroll to position [363, 0]
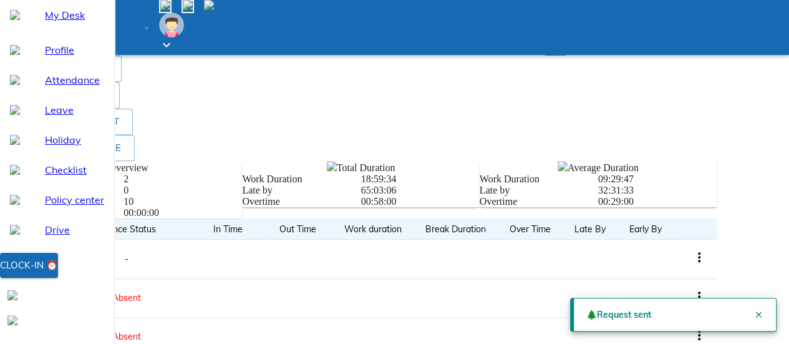
drag, startPoint x: 764, startPoint y: 150, endPoint x: 724, endPoint y: 168, distance: 44.1
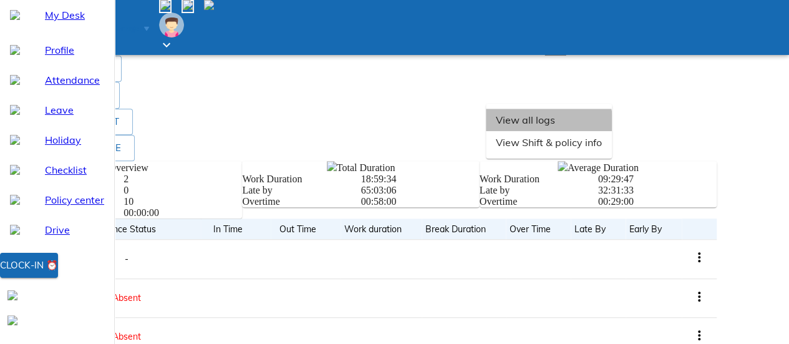
click at [612, 131] on li "View all logs" at bounding box center [549, 120] width 126 height 22
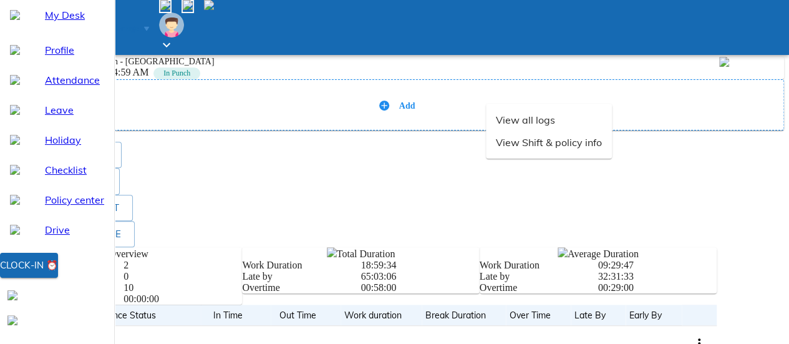
click at [666, 111] on div "Add" at bounding box center [395, 105] width 758 height 12
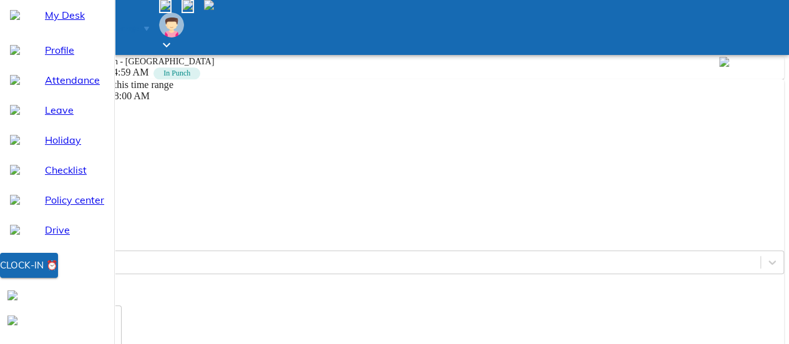
click at [85, 219] on input "00:00:00" at bounding box center [45, 207] width 80 height 24
click at [85, 219] on input "07:04" at bounding box center [45, 207] width 80 height 24
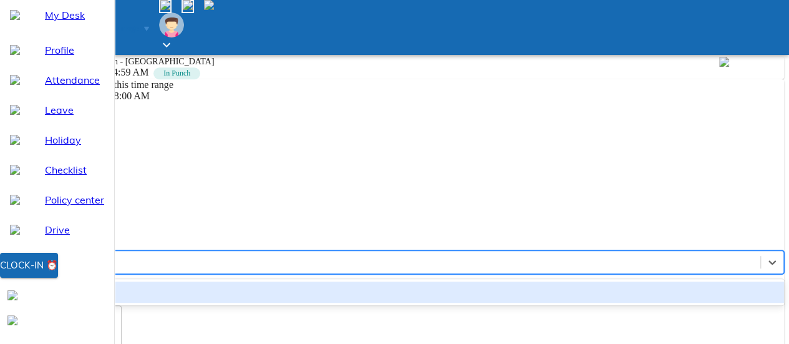
click at [627, 271] on div "Enter" at bounding box center [383, 262] width 755 height 19
click at [628, 303] on div "Work From Office" at bounding box center [394, 291] width 779 height 21
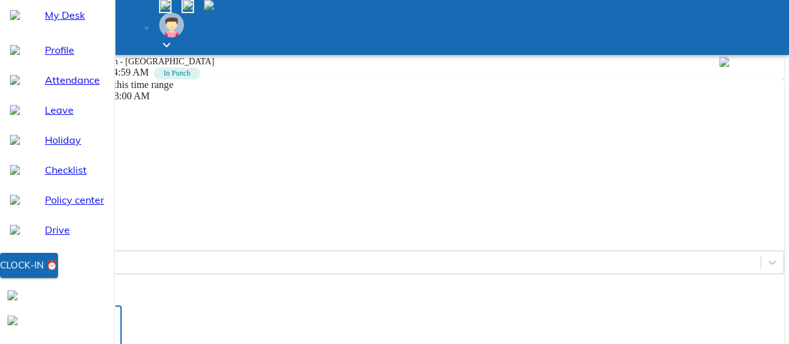
click at [115, 329] on textarea at bounding box center [63, 342] width 104 height 62
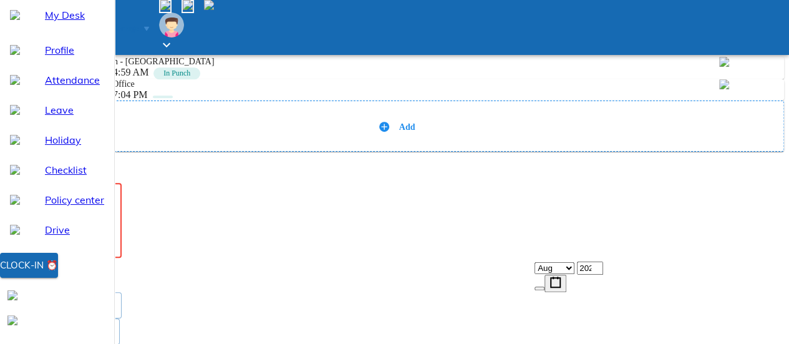
click at [115, 251] on textarea at bounding box center [63, 220] width 104 height 62
click at [80, 277] on span "Send request" at bounding box center [48, 269] width 66 height 16
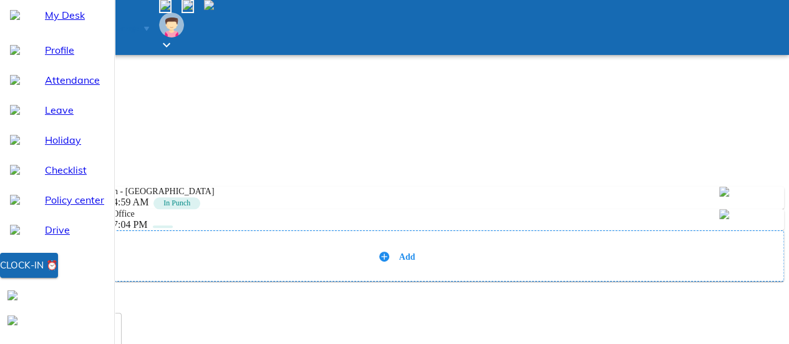
scroll to position [231, 0]
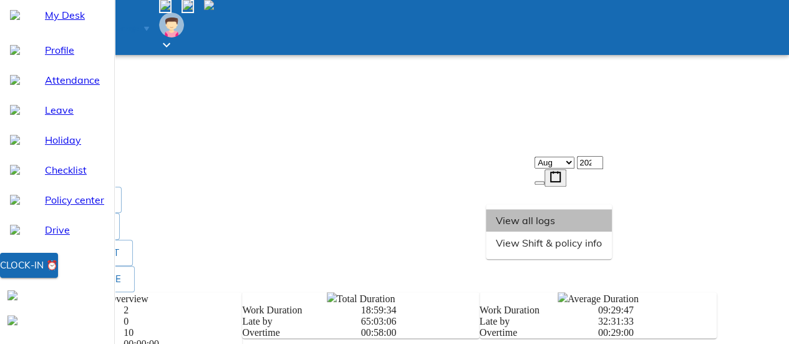
click at [612, 231] on li "View all logs" at bounding box center [549, 220] width 126 height 22
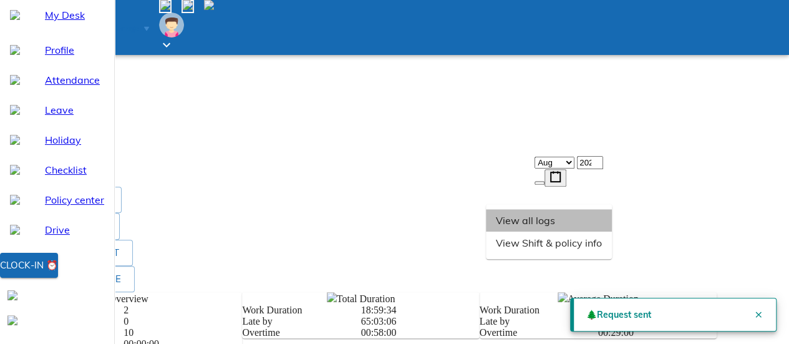
click at [612, 231] on li "View all logs" at bounding box center [549, 220] width 126 height 22
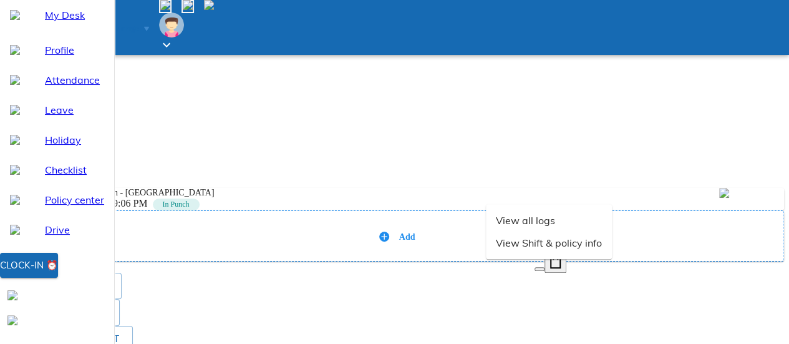
click at [668, 230] on div "Add" at bounding box center [395, 236] width 758 height 12
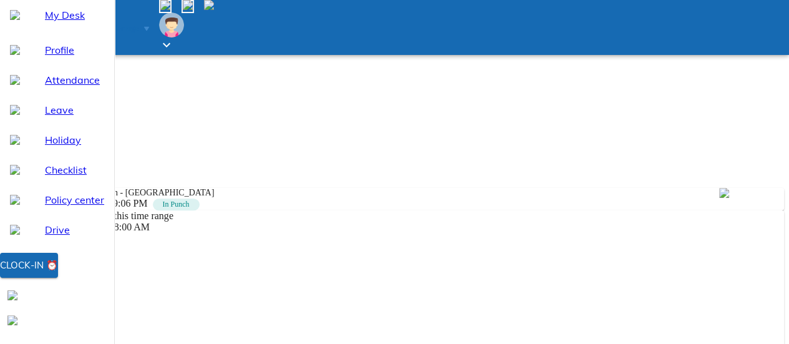
click at [28, 265] on span "0" at bounding box center [25, 270] width 5 height 11
click at [42, 279] on icon "button" at bounding box center [36, 285] width 12 height 12
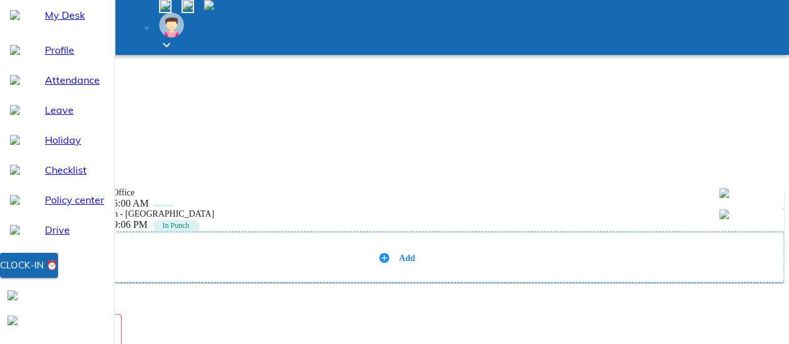
scroll to position [0, 0]
drag, startPoint x: 612, startPoint y: 300, endPoint x: 596, endPoint y: 333, distance: 36.3
drag, startPoint x: 596, startPoint y: 333, endPoint x: 582, endPoint y: 316, distance: 22.1
click at [582, 316] on div "comment work x ​" at bounding box center [394, 336] width 779 height 106
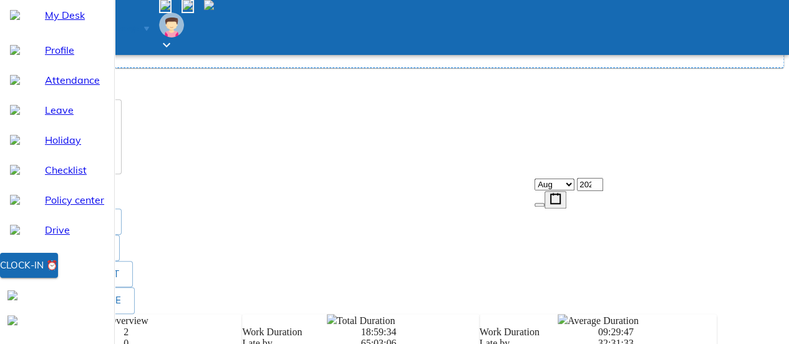
scroll to position [570, 0]
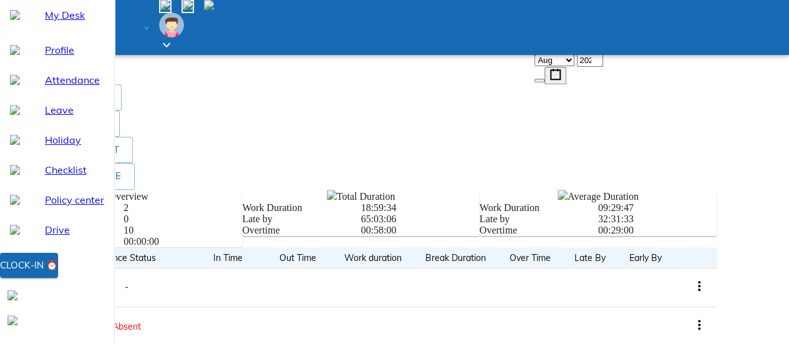
click at [90, 73] on button "Send request" at bounding box center [47, 61] width 85 height 23
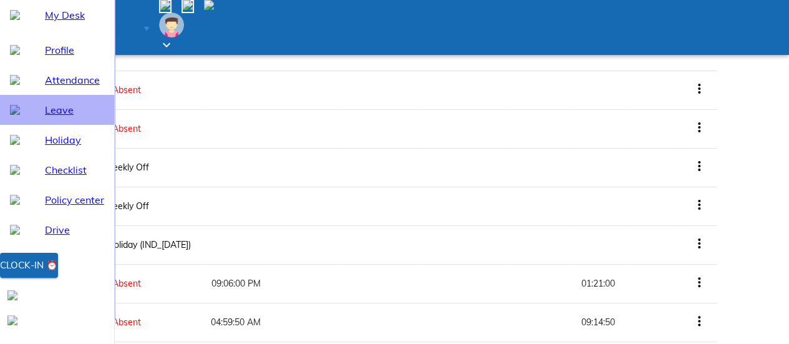
click at [84, 117] on span "Leave" at bounding box center [74, 109] width 59 height 15
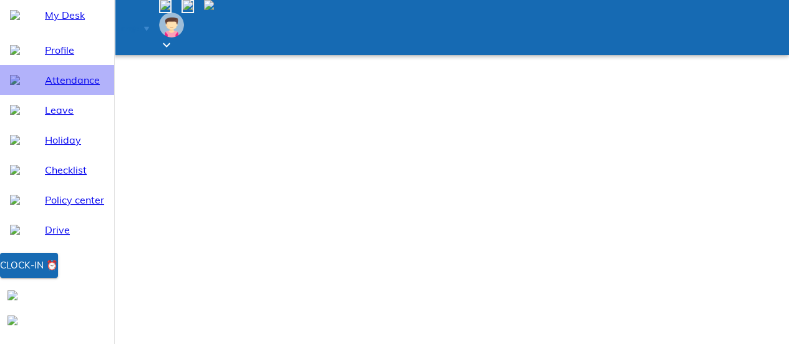
click at [76, 95] on div "Attendance" at bounding box center [57, 80] width 114 height 30
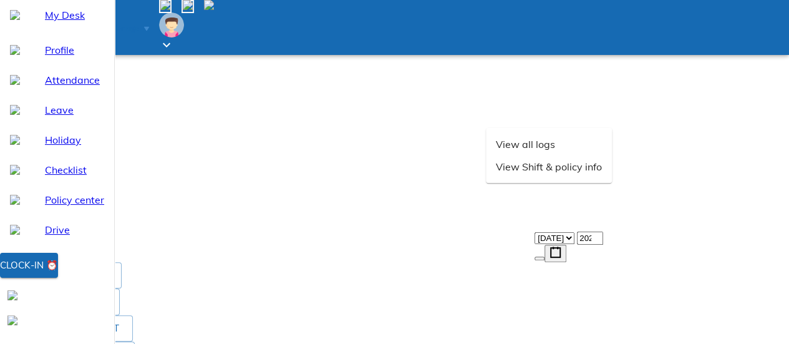
click at [612, 155] on li "View all logs" at bounding box center [549, 144] width 126 height 22
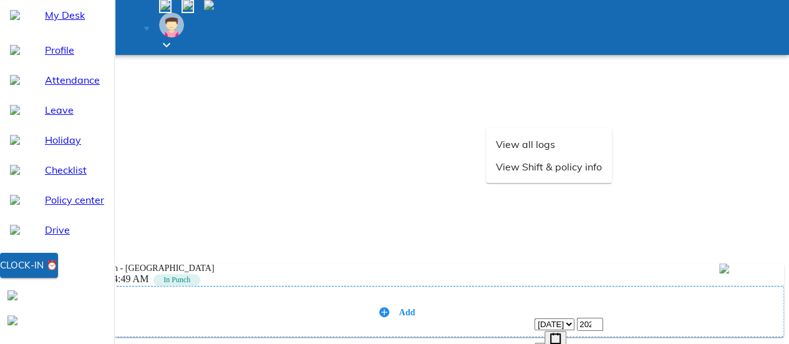
click at [645, 305] on div "Add" at bounding box center [395, 311] width 758 height 12
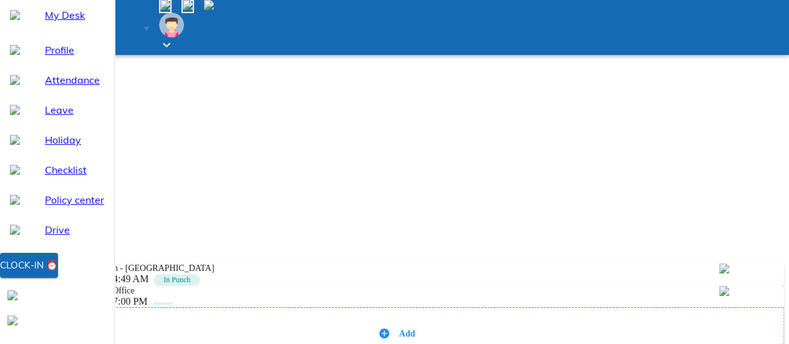
scroll to position [38, 0]
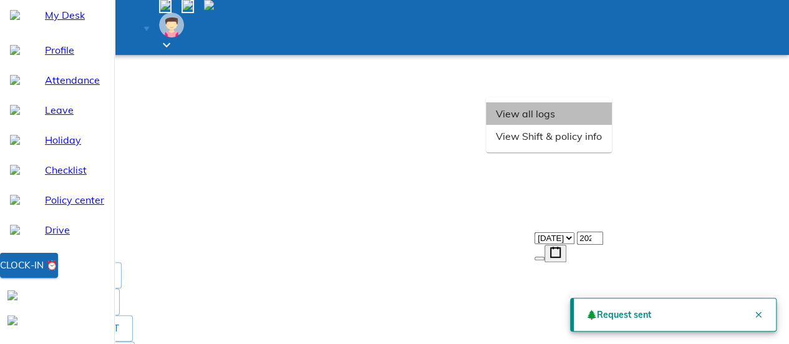
click at [612, 125] on li "View all logs" at bounding box center [549, 113] width 126 height 22
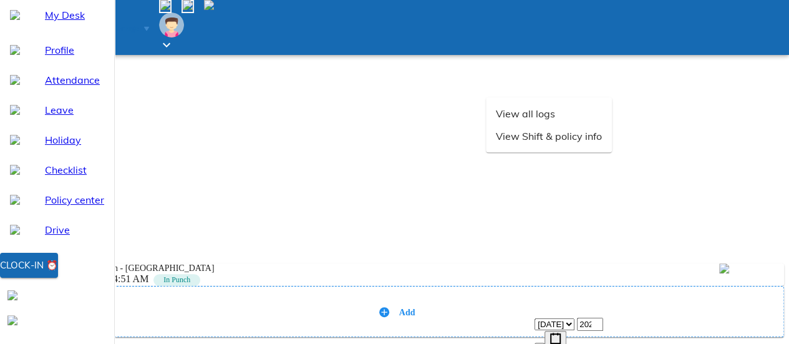
click at [389, 307] on icon at bounding box center [384, 312] width 10 height 10
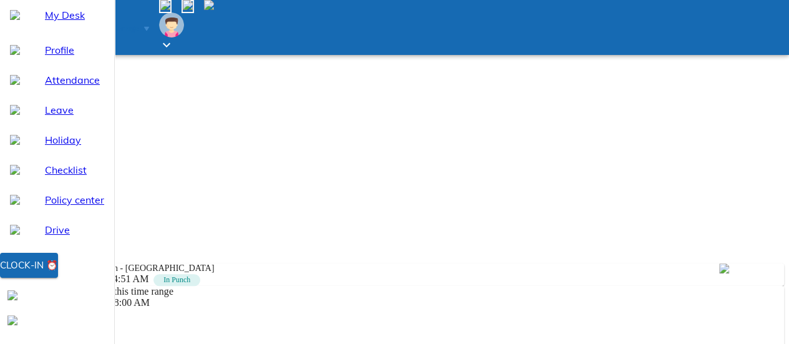
click at [691, 318] on p "Date" at bounding box center [394, 323] width 779 height 11
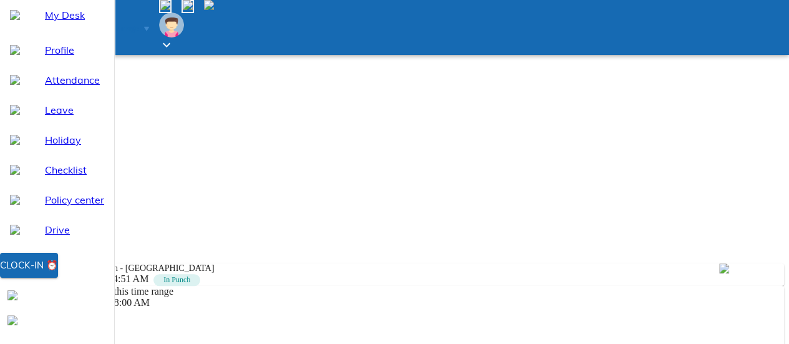
click at [678, 339] on div "2025-07-31 31 / 0 7 / 2025" at bounding box center [394, 345] width 779 height 13
click at [633, 339] on div "2025-08-01 1 / 0 8 / 2025" at bounding box center [394, 345] width 779 height 13
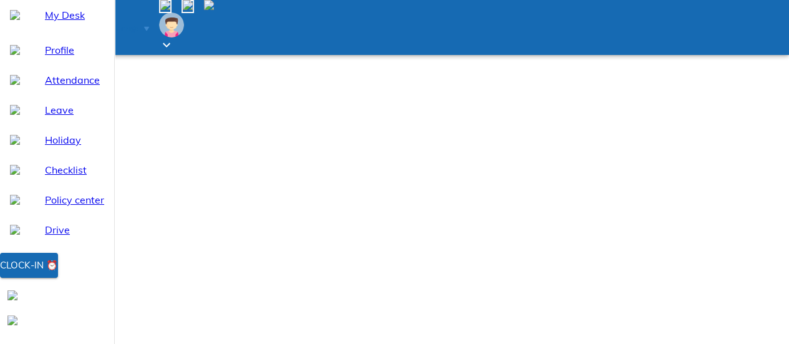
scroll to position [38, 0]
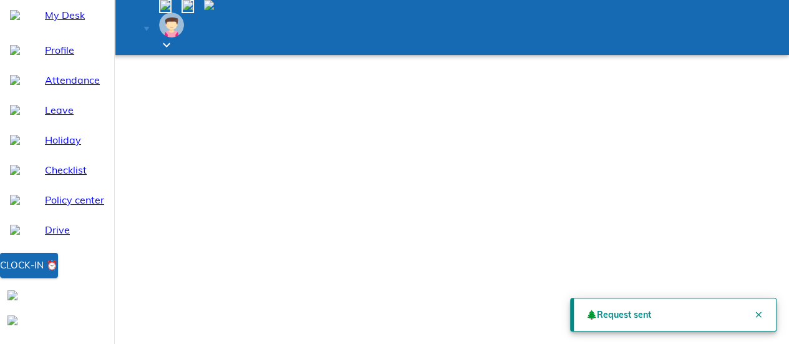
scroll to position [0, 0]
click at [610, 303] on div "🌲 Request sent" at bounding box center [619, 314] width 65 height 23
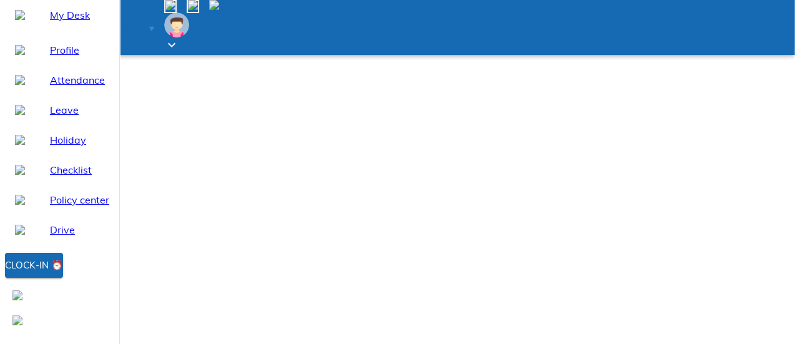
scroll to position [26, 0]
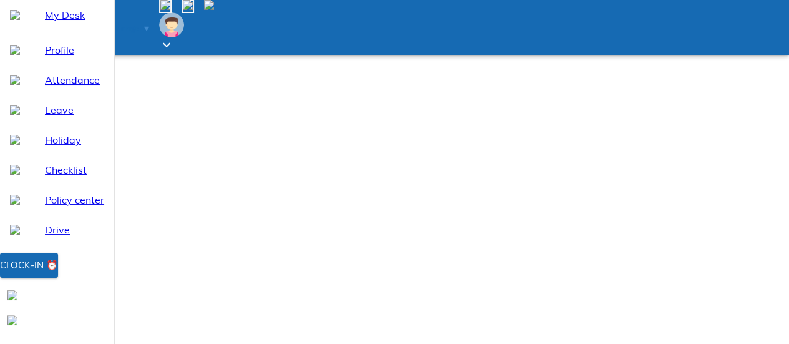
click at [214, 9] on span at bounding box center [209, 6] width 10 height 11
select select "8"
click at [214, 12] on span at bounding box center [214, 6] width 0 height 11
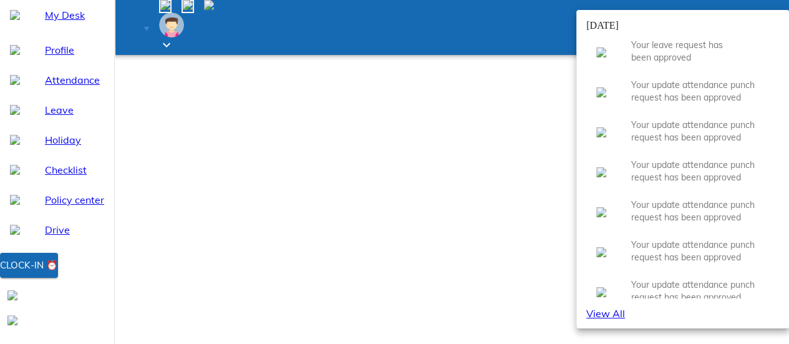
click at [631, 64] on p "Your leave request has been approved" at bounding box center [682, 51] width 103 height 25
click at [739, 54] on icon at bounding box center [736, 51] width 5 height 5
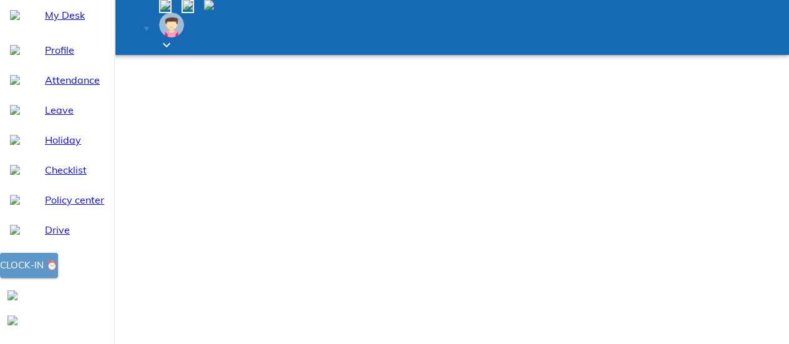
click at [58, 278] on button "Clock-in ⏰" at bounding box center [29, 265] width 58 height 25
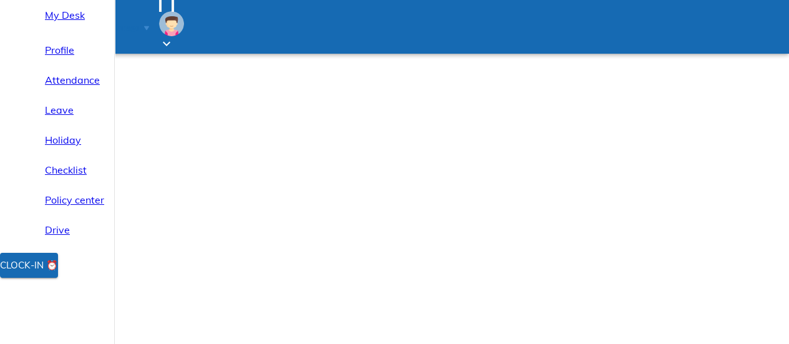
select select "8"
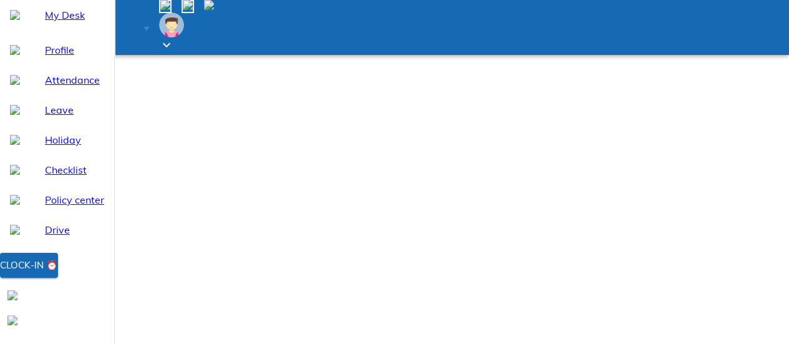
select select "7"
click at [214, 10] on img at bounding box center [209, 5] width 10 height 10
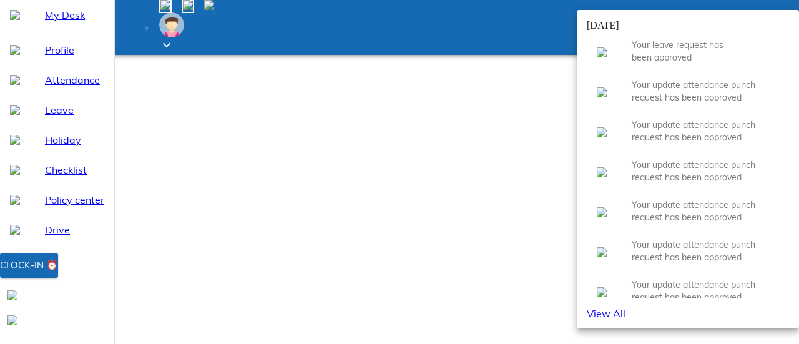
click at [744, 54] on icon at bounding box center [746, 51] width 5 height 5
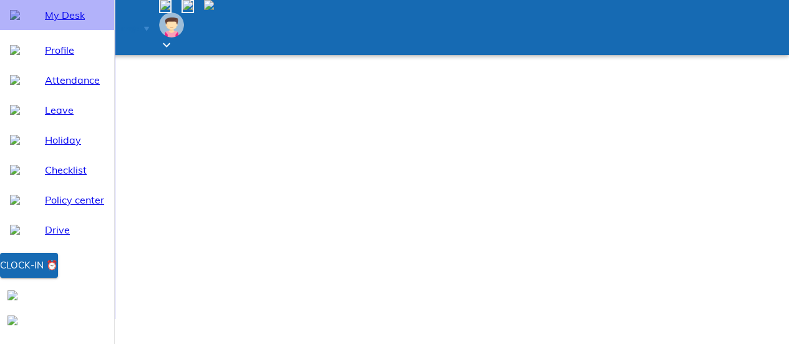
click at [51, 22] on span "My Desk" at bounding box center [74, 14] width 59 height 15
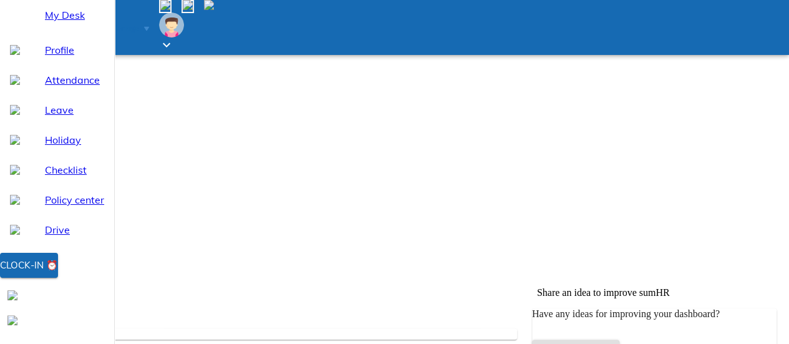
scroll to position [152, 0]
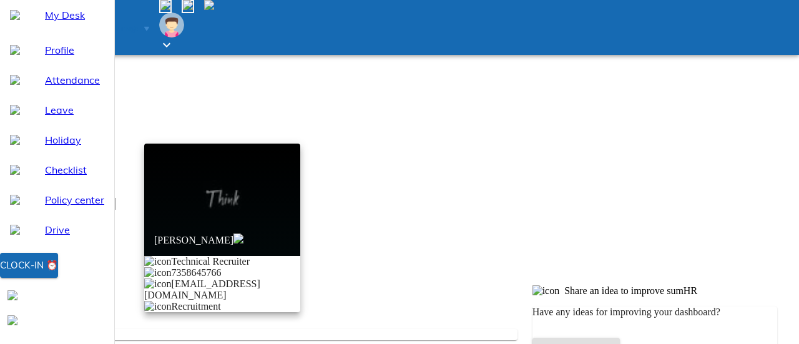
click at [371, 166] on div at bounding box center [399, 172] width 799 height 344
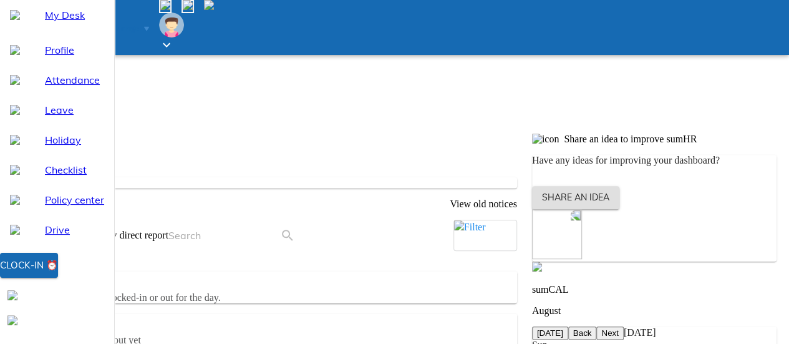
scroll to position [339, 0]
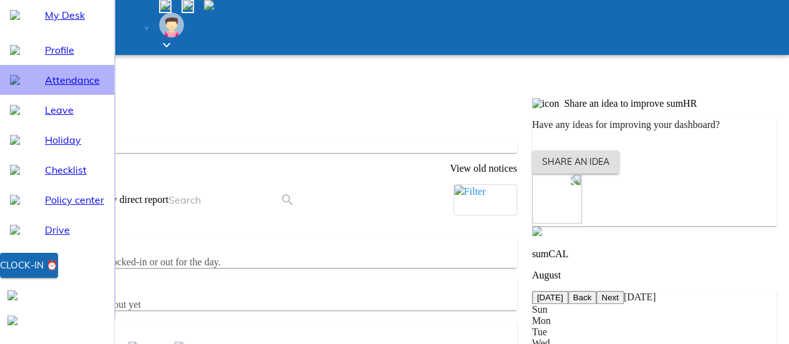
click at [94, 87] on span "Attendance" at bounding box center [74, 79] width 59 height 15
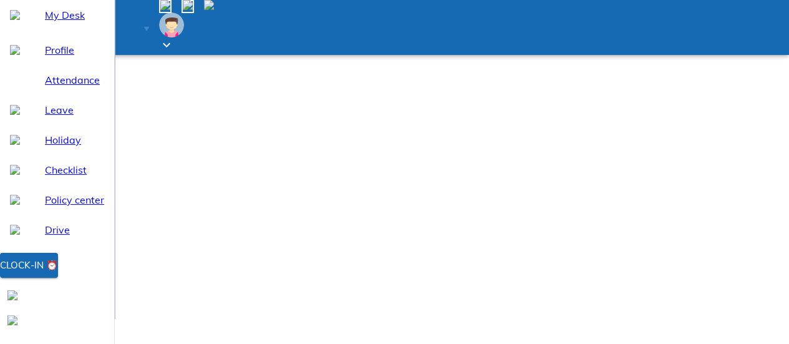
select select "8"
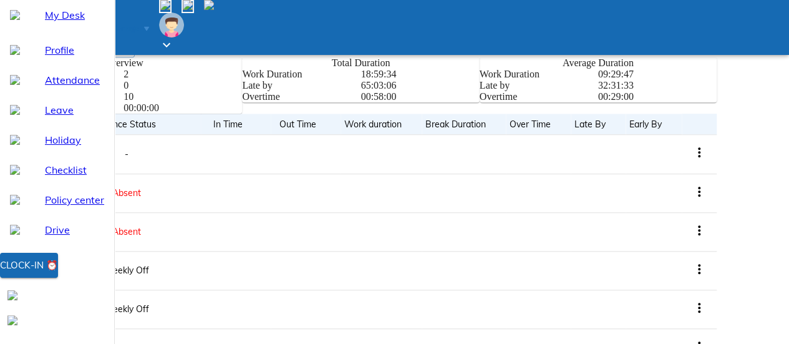
scroll to position [467, 0]
